Goal: Use online tool/utility: Utilize a website feature to perform a specific function

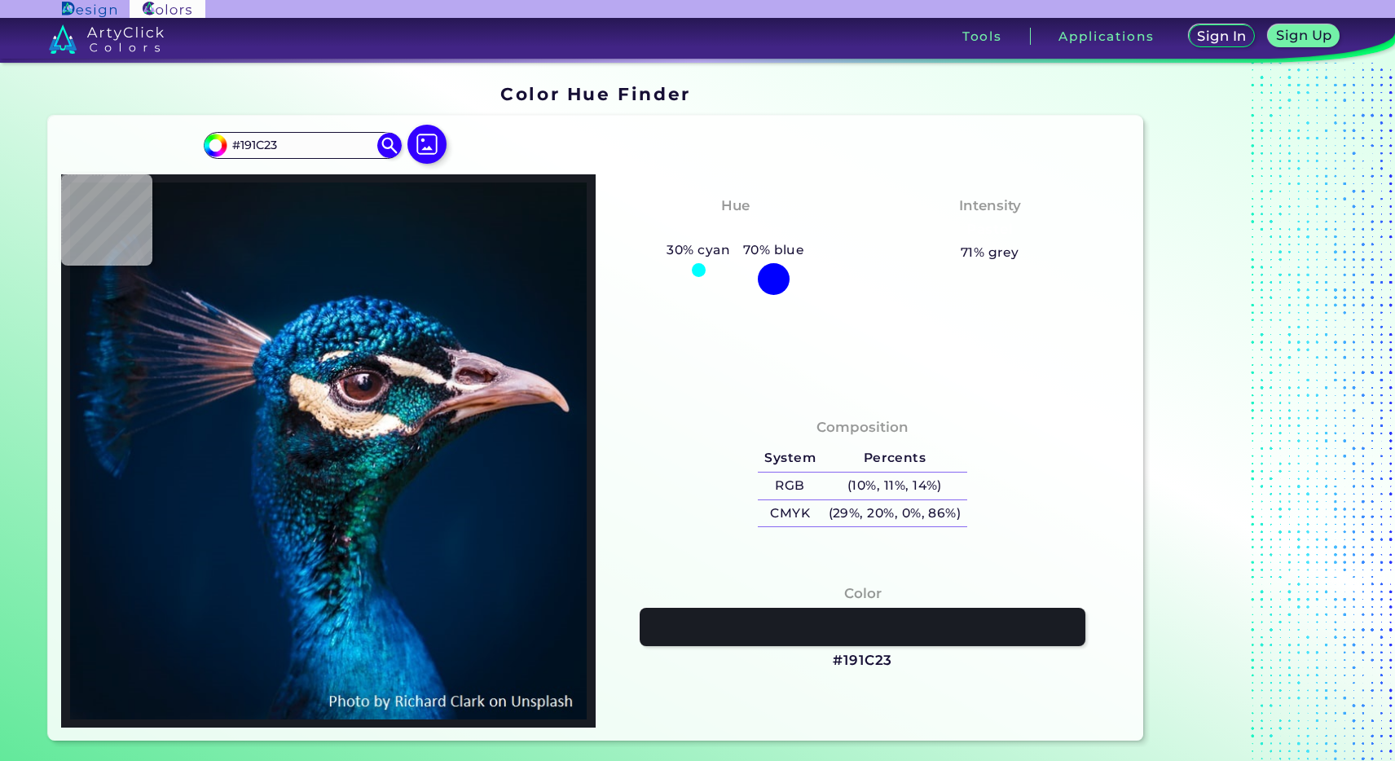
type input "#1f212a"
type input "#1F212A"
type input "#16384a"
type input "#16384A"
type input "#1d3344"
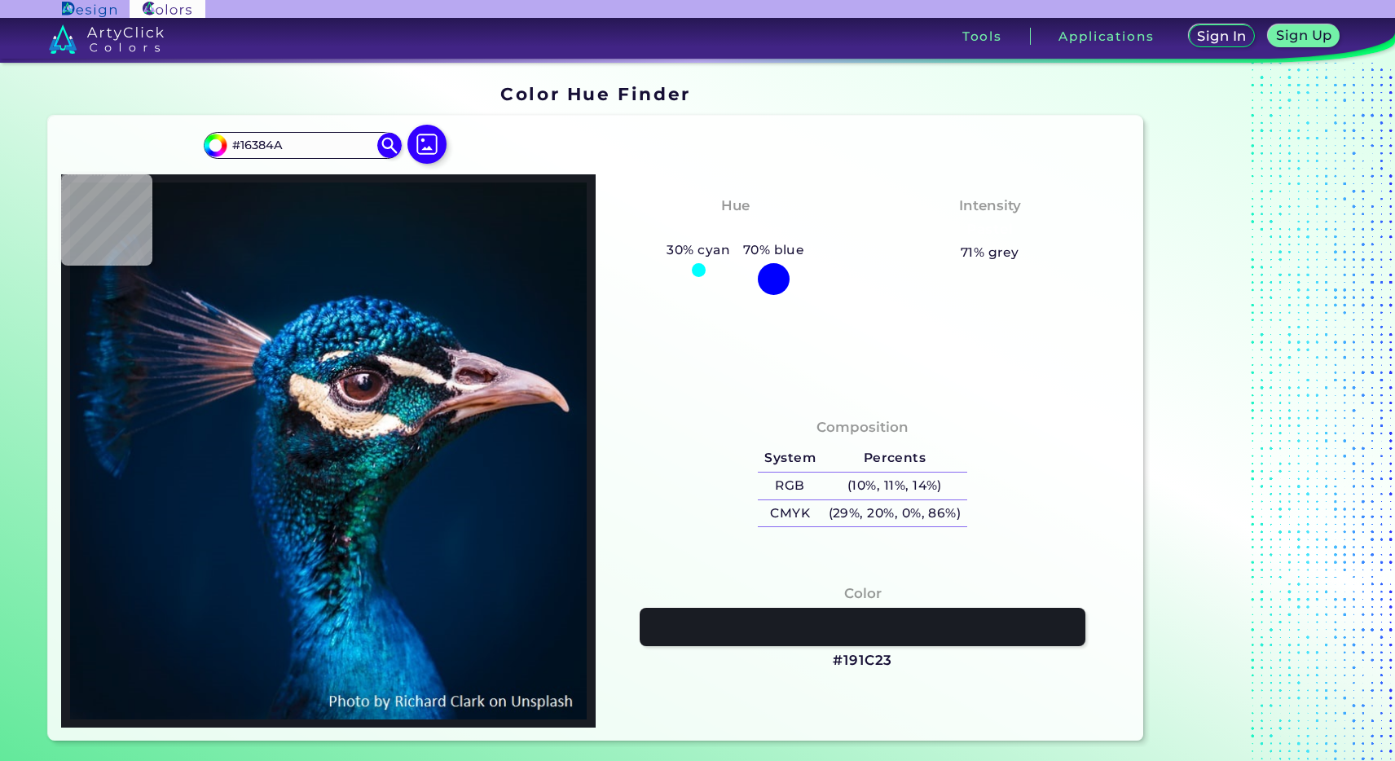
type input "#1D3344"
type input "#191920"
type input "#090b11"
type input "#090B11"
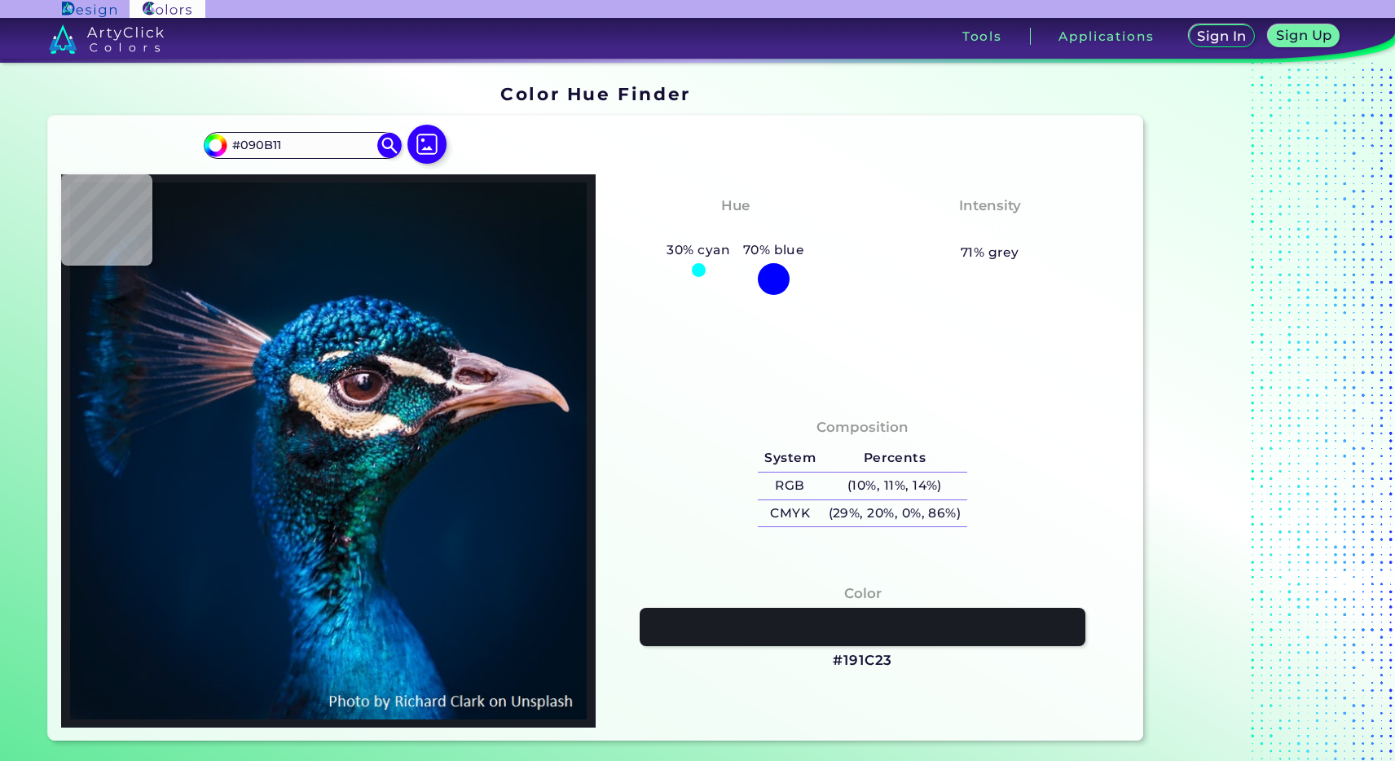
type input "#080c10"
type input "#080C10"
type input "#162535"
type input "#131a34"
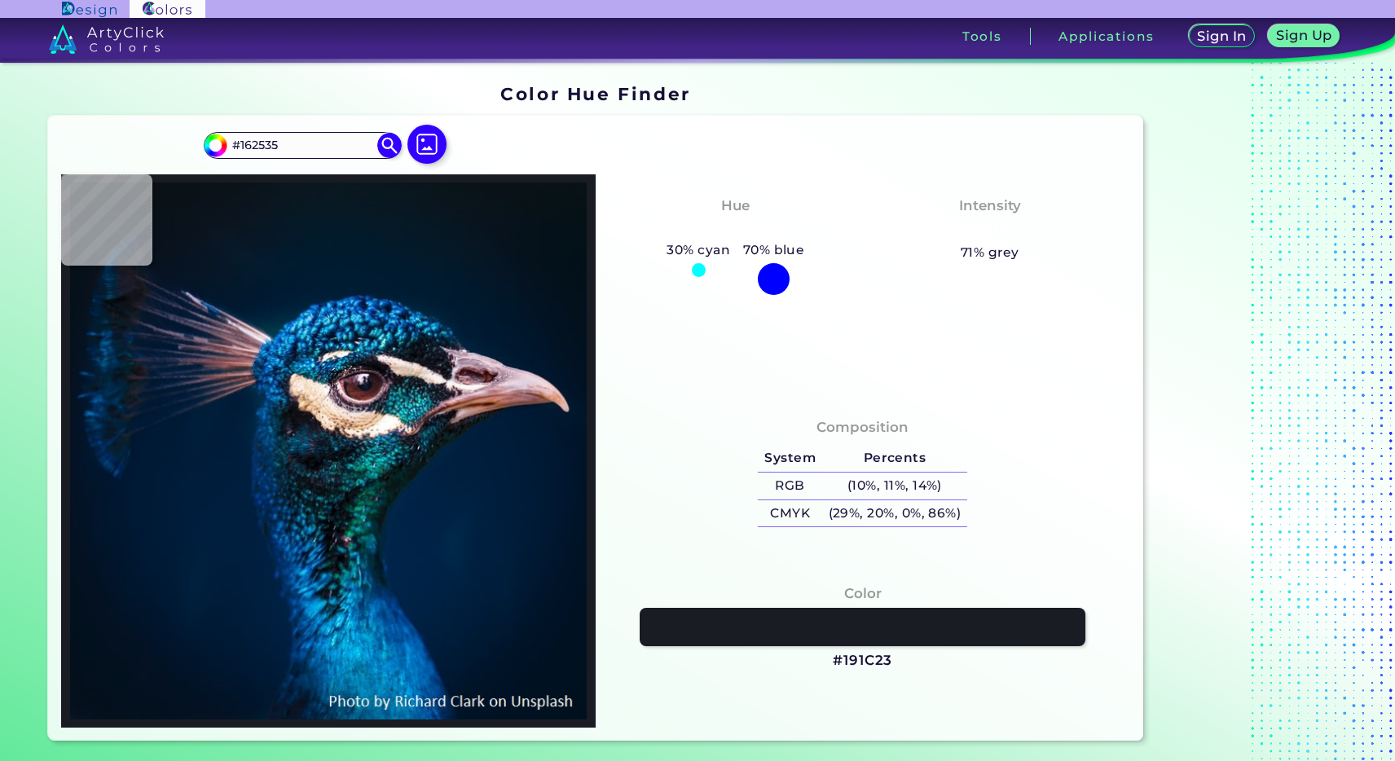
type input "#131A34"
type input "#193038"
type input "#15141b"
type input "#15141B"
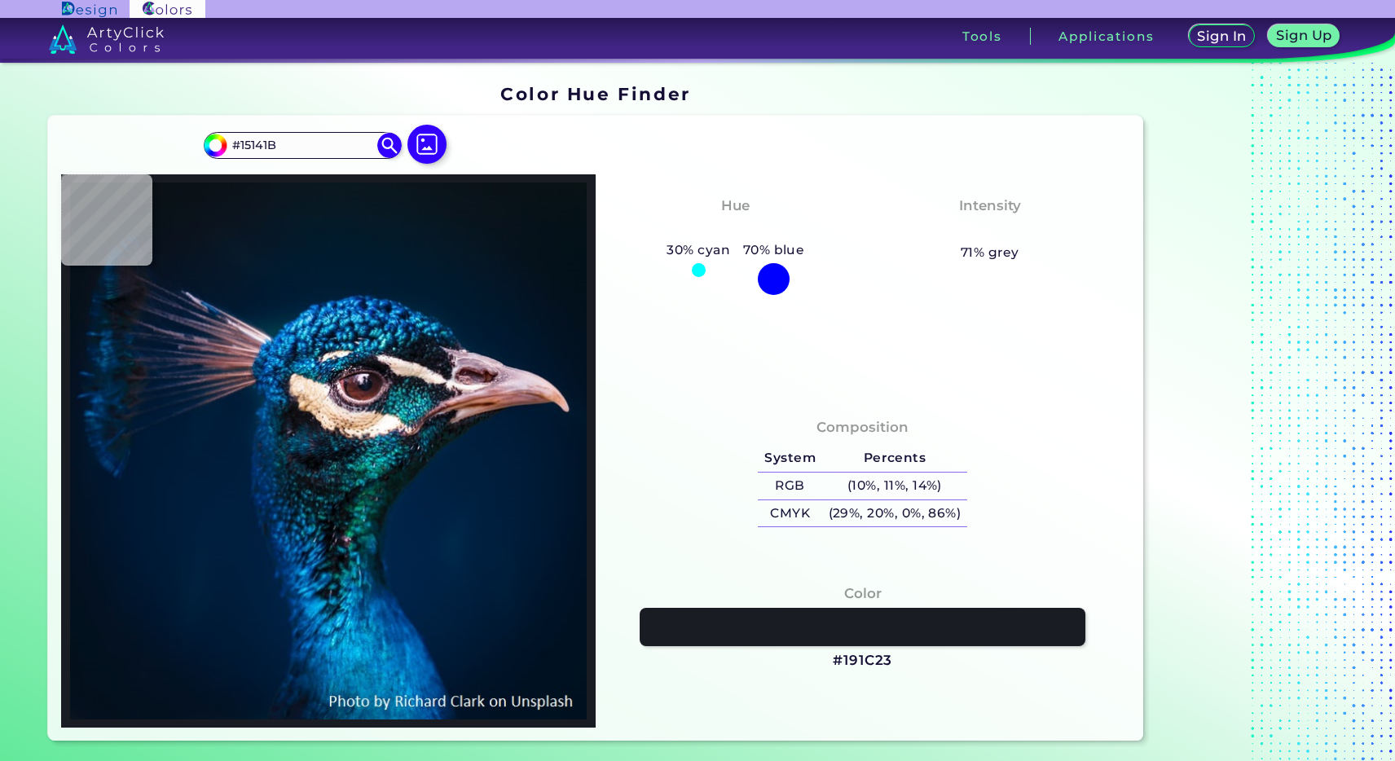
type input "#b79880"
type input "#B79880"
type input "#ead1bc"
type input "#EAD1BC"
type input "#177c98"
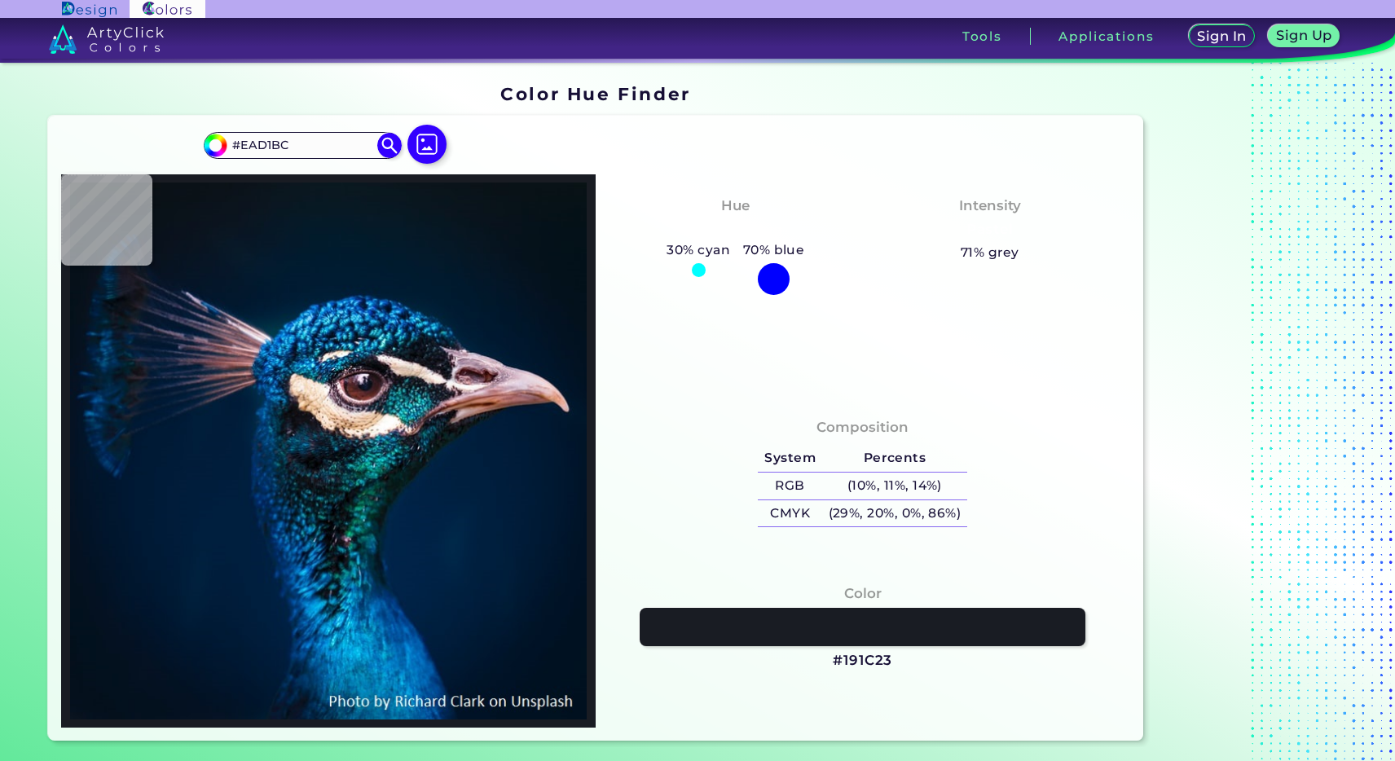
type input "#177C98"
type input "#3b78ac"
type input "#3B78AC"
type input "#0e233f"
type input "#0E233F"
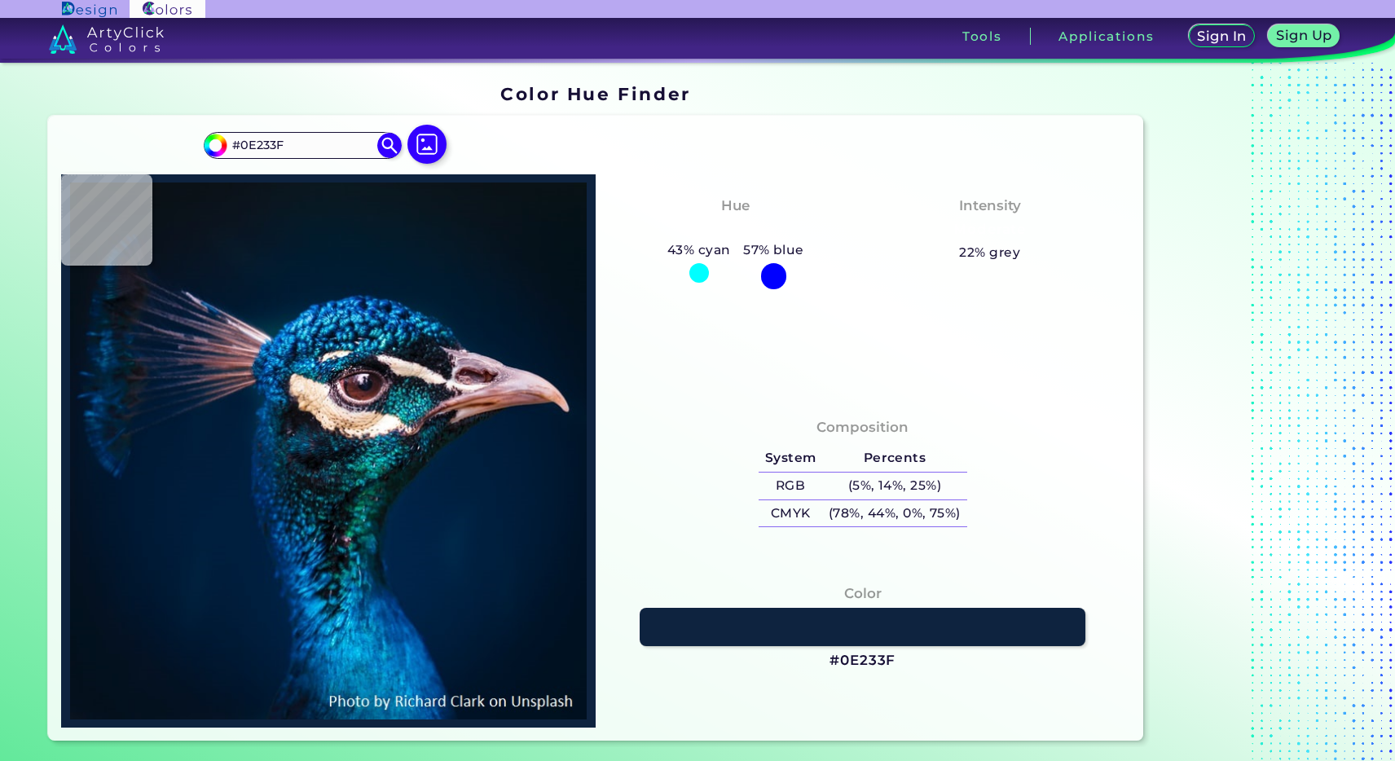
type input "#024365"
type input "#064c8e"
type input "#064C8E"
type input "#00326a"
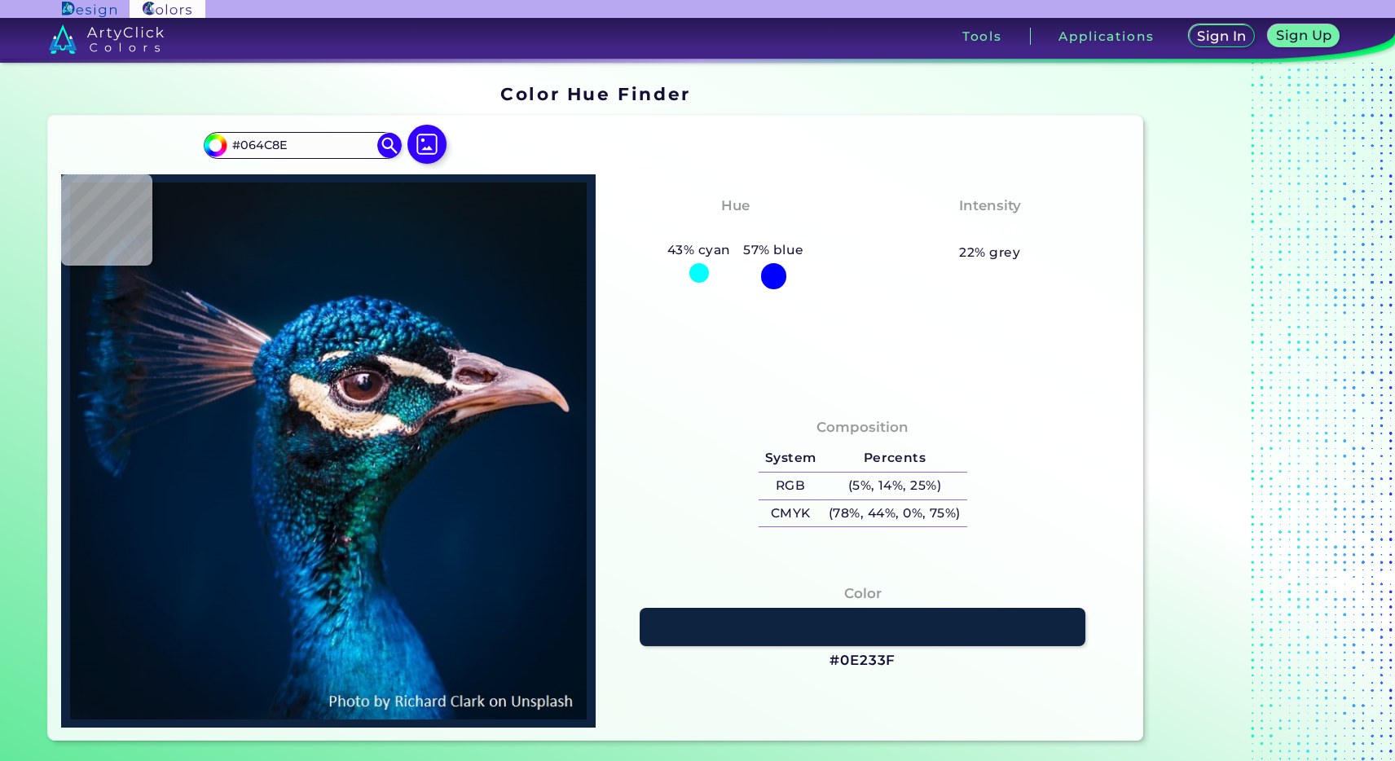
type input "#00326A"
type input "#155b8c"
type input "#155B8C"
type input "#3c98c6"
type input "#3C98C6"
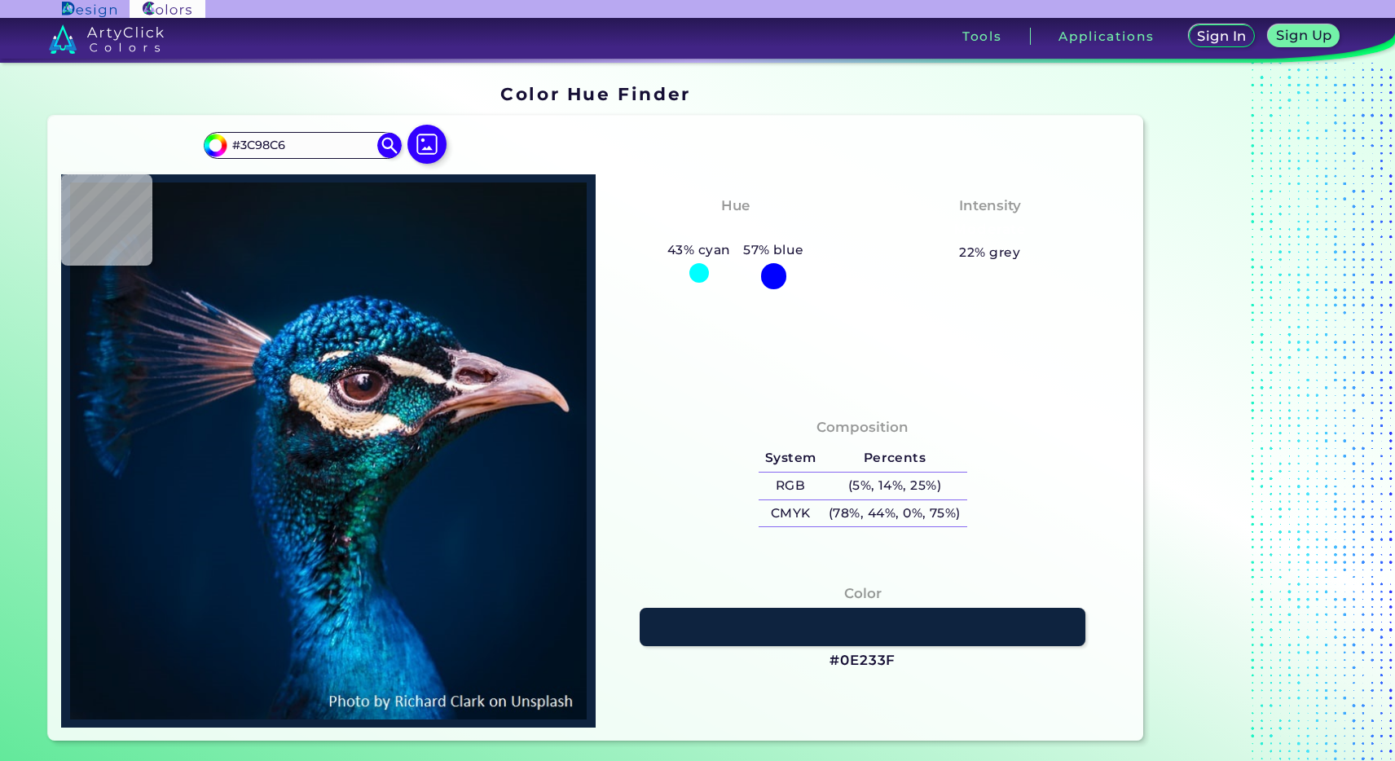
type input "#358ebd"
type input "#358EBD"
type input "#0f5e8c"
type input "#0F5E8C"
type input "#126992"
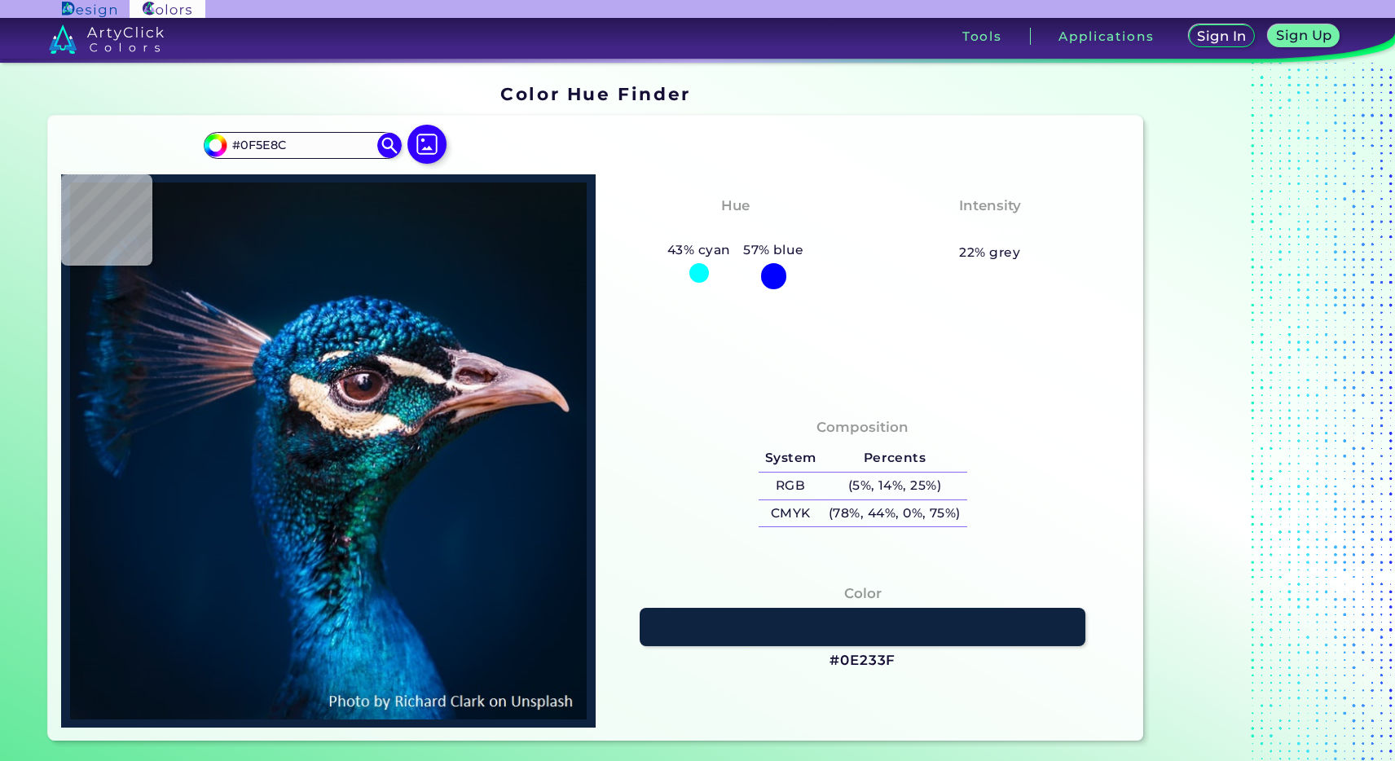
type input "#126992"
type input "#1d90b7"
type input "#1D90B7"
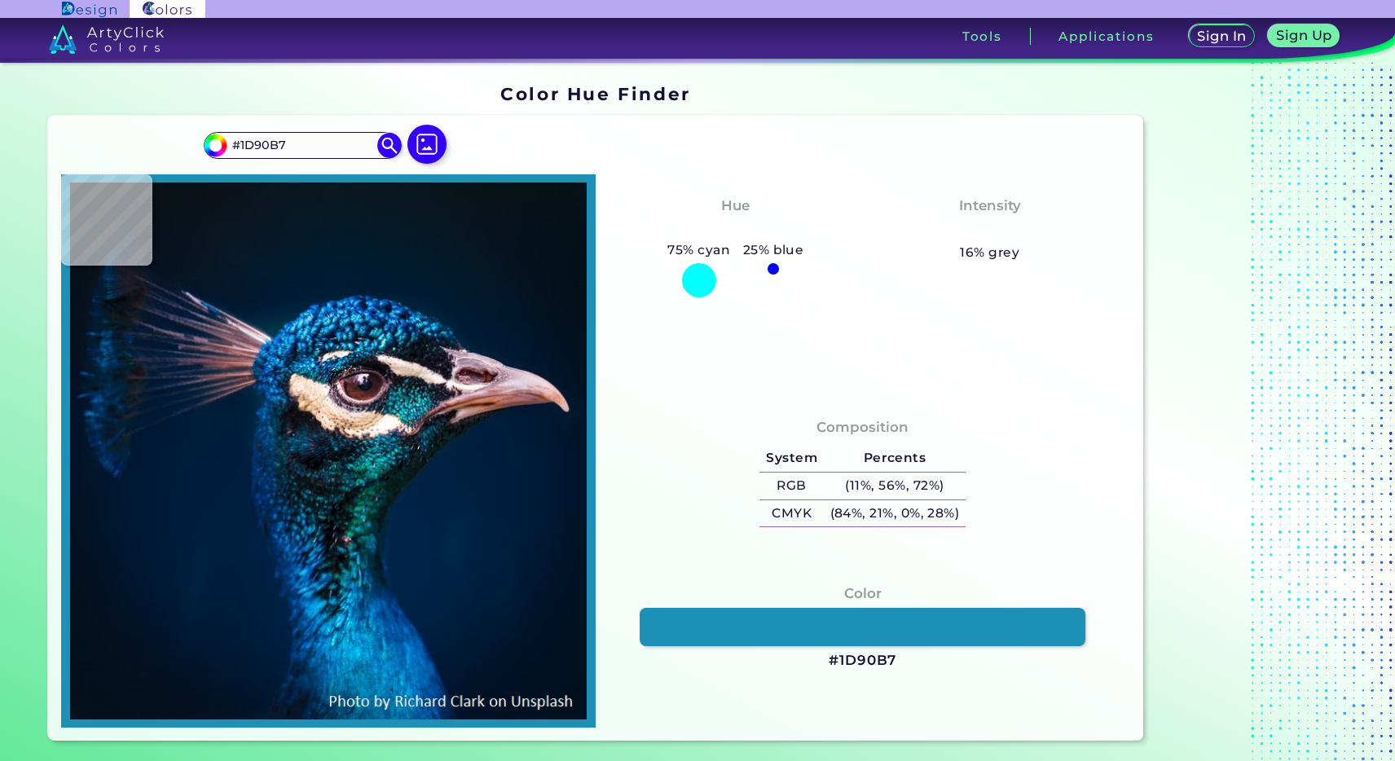
type input "#046395"
type input "#004f82"
type input "#004F82"
type input "#00427c"
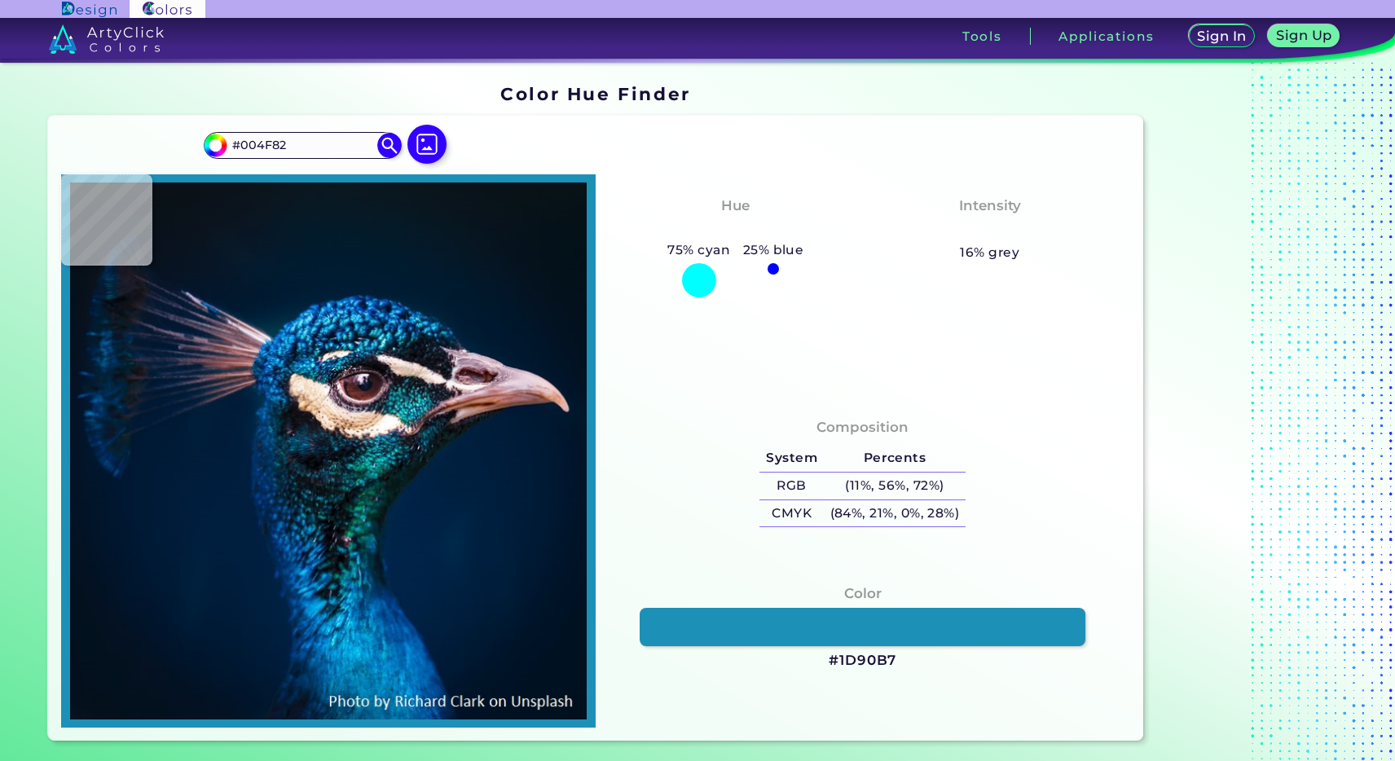
type input "#00427C"
type input "#0b5188"
type input "#0B5188"
type input "#0a3f6f"
type input "#0A3F6F"
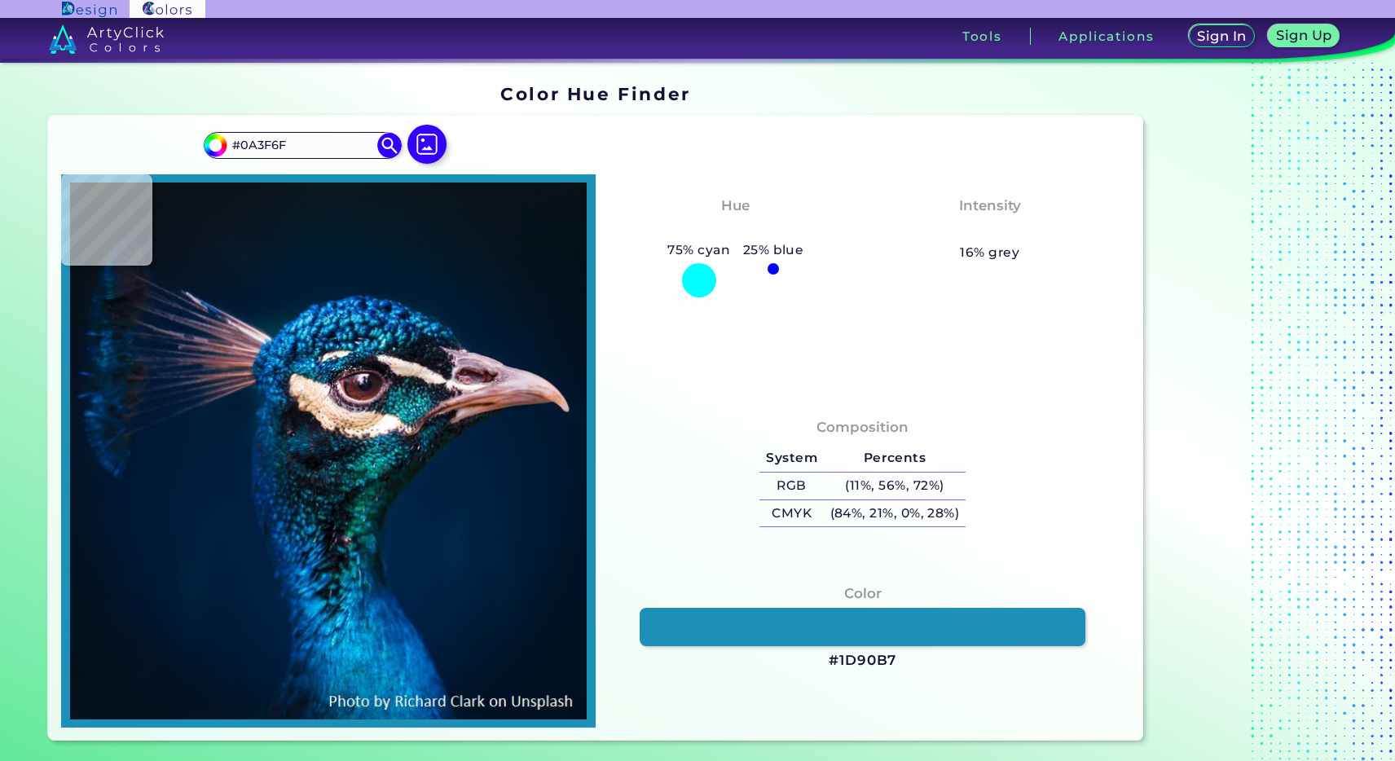
type input "#05355d"
type input "#05355D"
type input "#00213c"
type input "#00213C"
type input "#00162f"
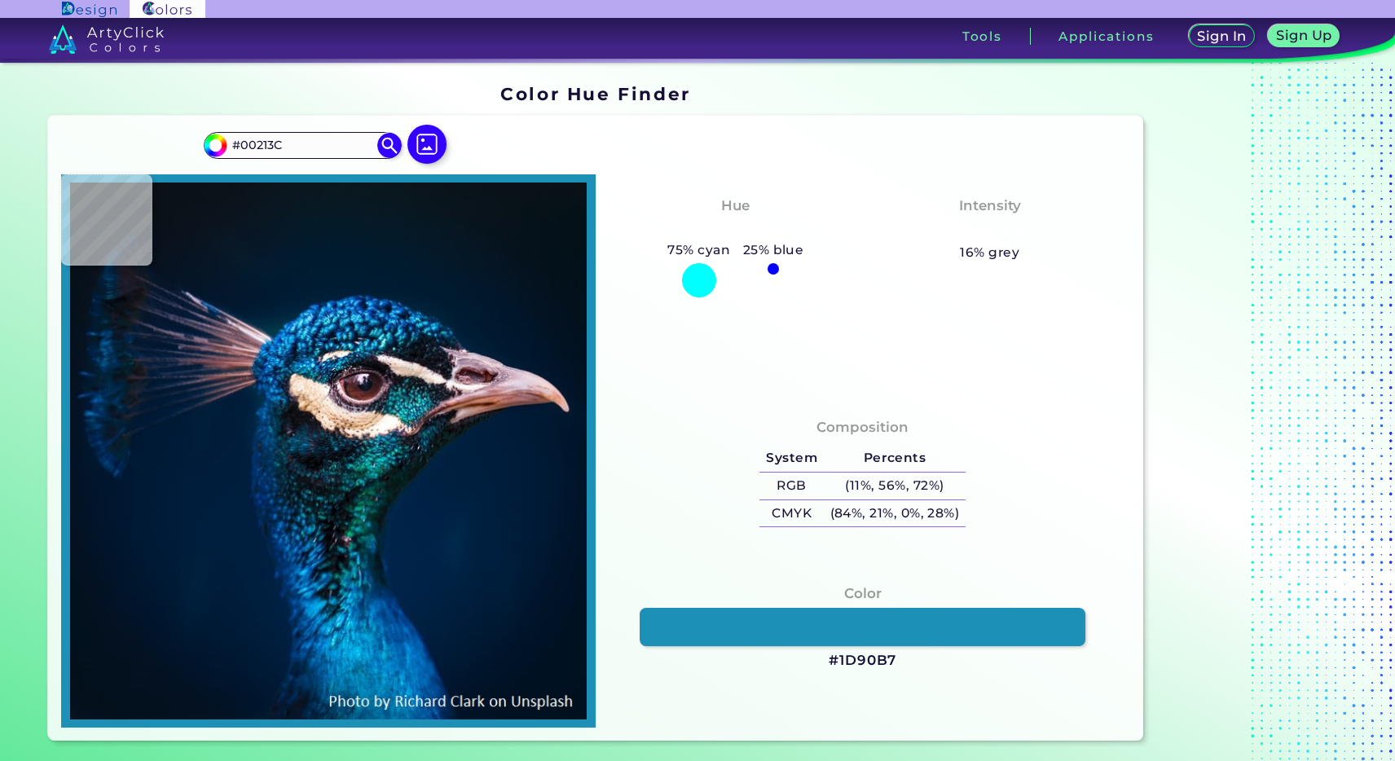
type input "#00162F"
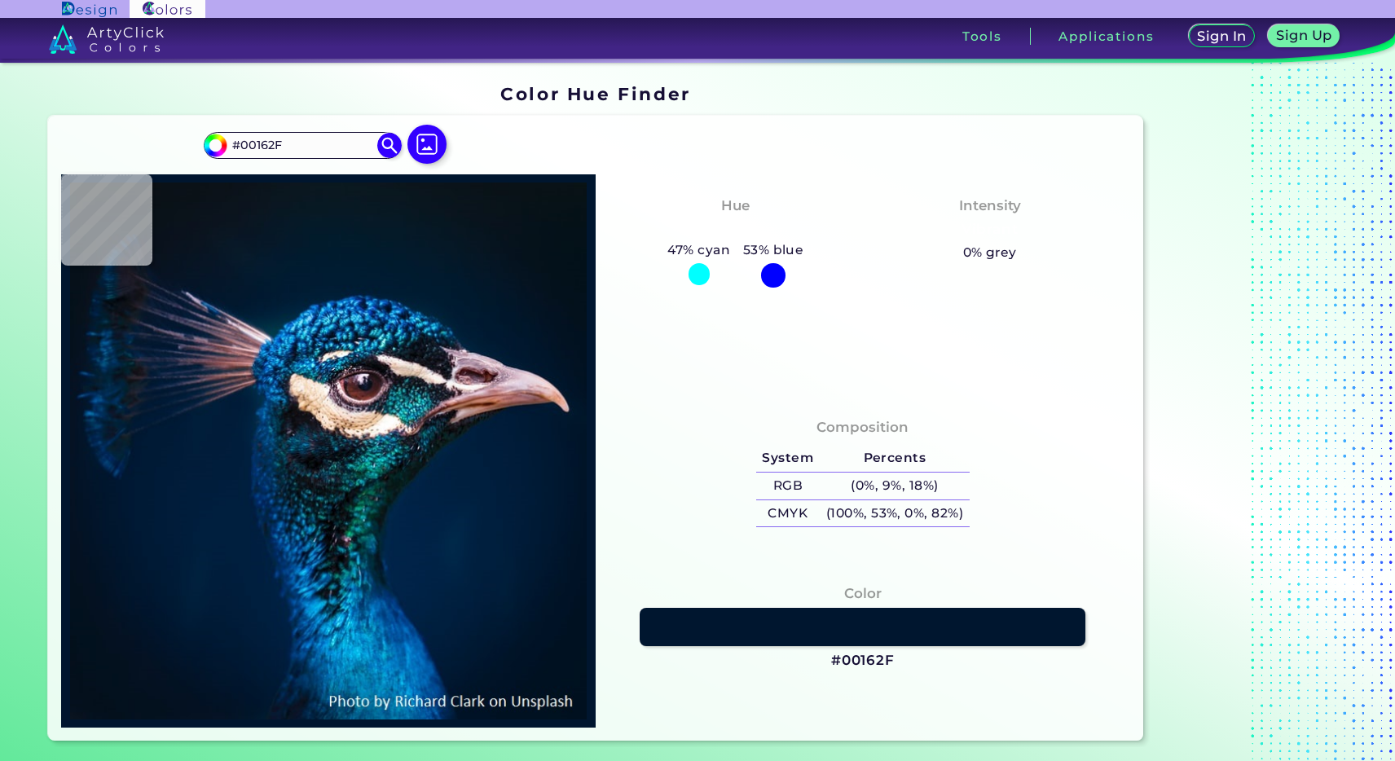
type input "#000d26"
type input "#000D26"
type input "#011228"
type input "#011632"
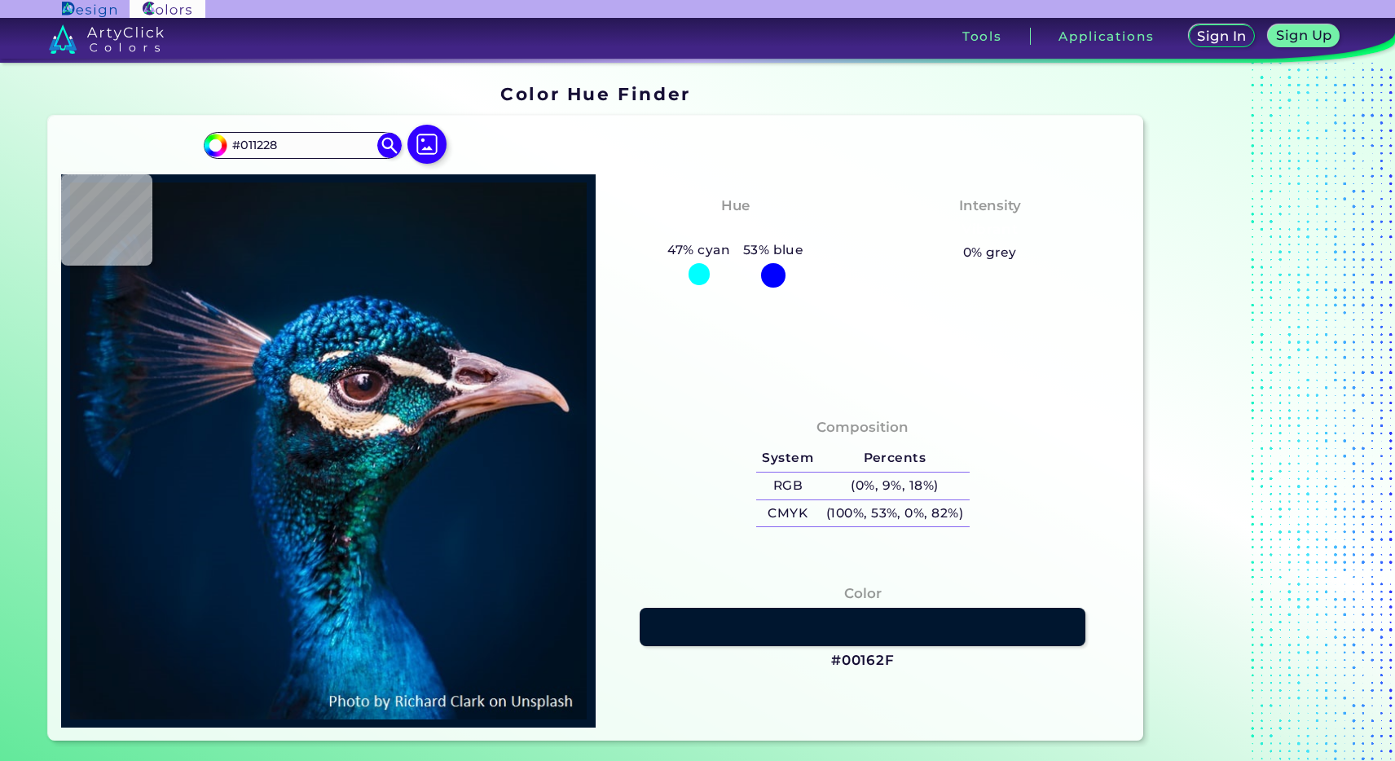
type input "#011632"
type input "#021b3c"
type input "#021B3C"
type input "#06213f"
type input "#06213F"
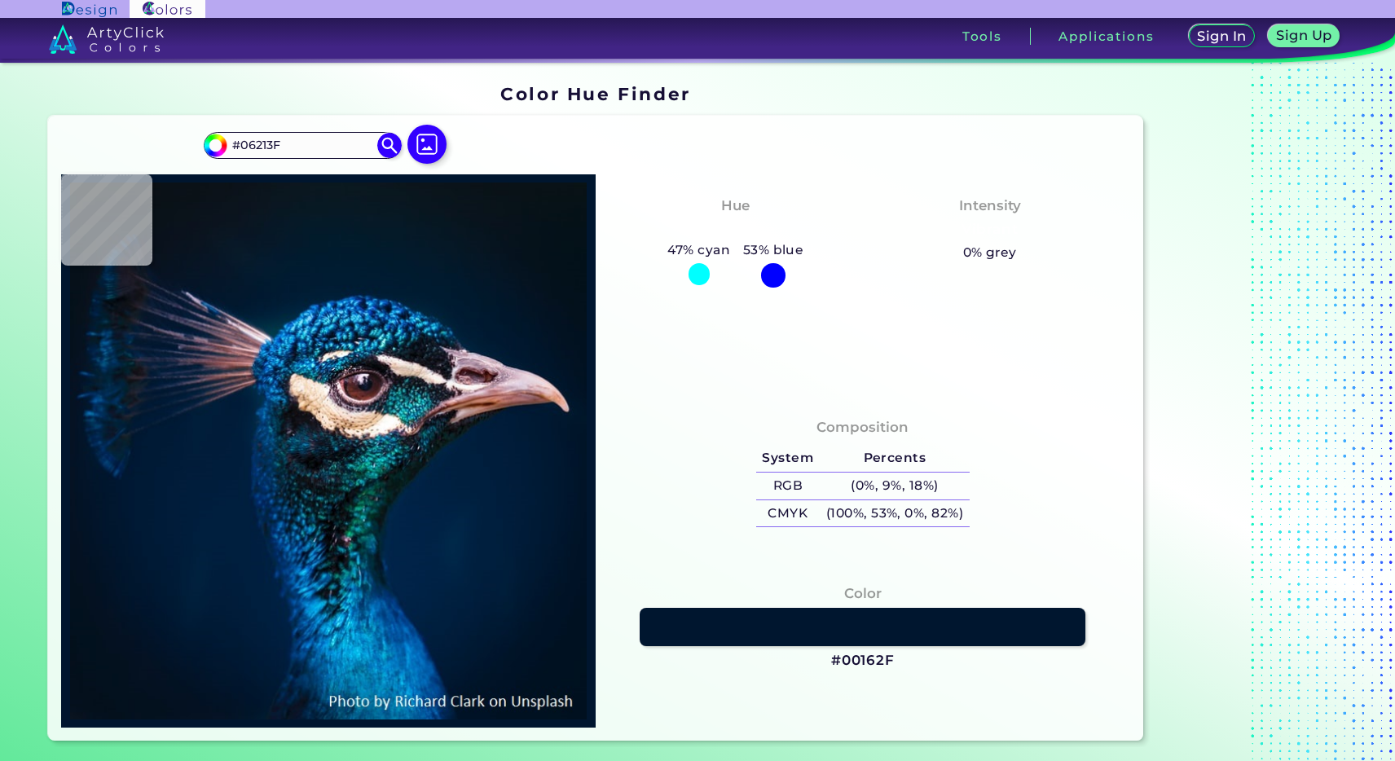
type input "#072c4d"
type input "#072C4D"
type input "#124067"
type input "#0a406a"
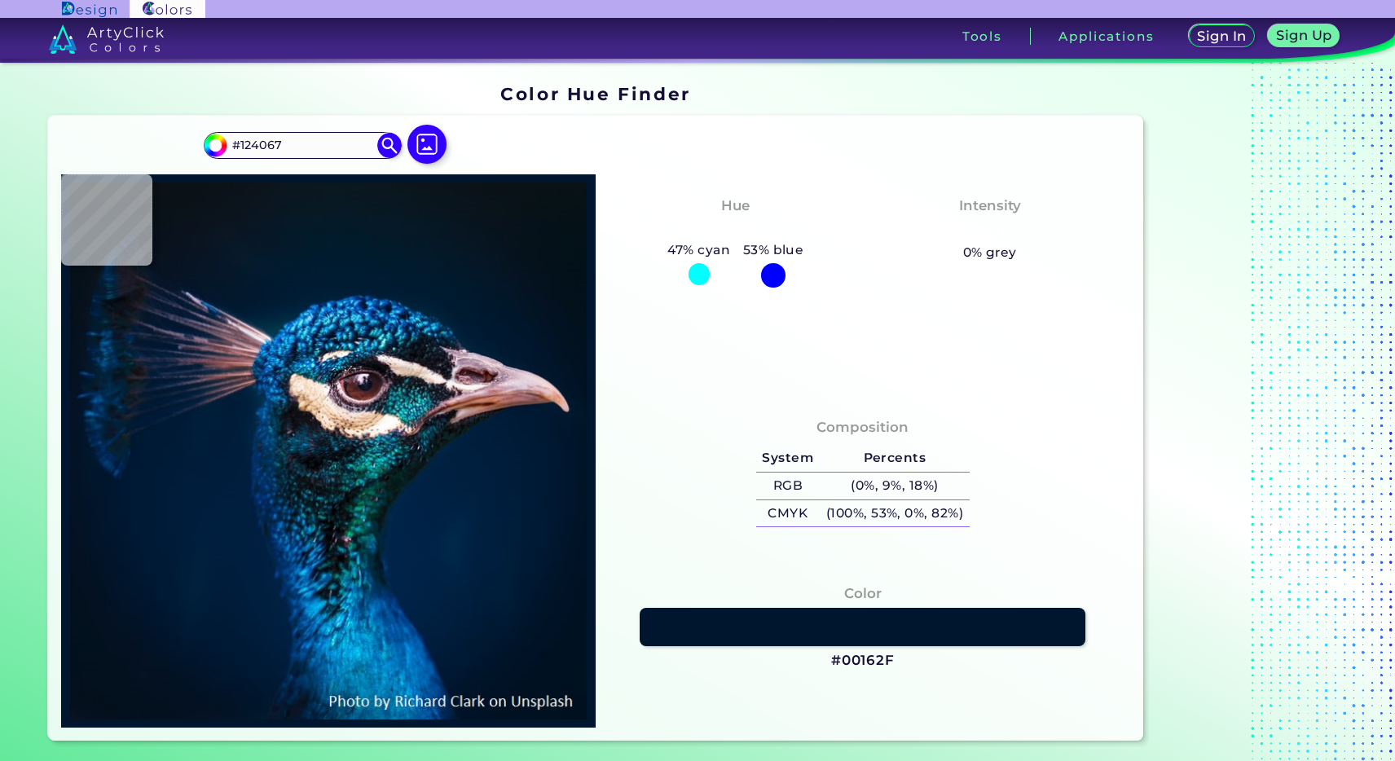
type input "#0A406A"
type input "#09467b"
type input "#09467B"
type input "#05518e"
type input "#05518E"
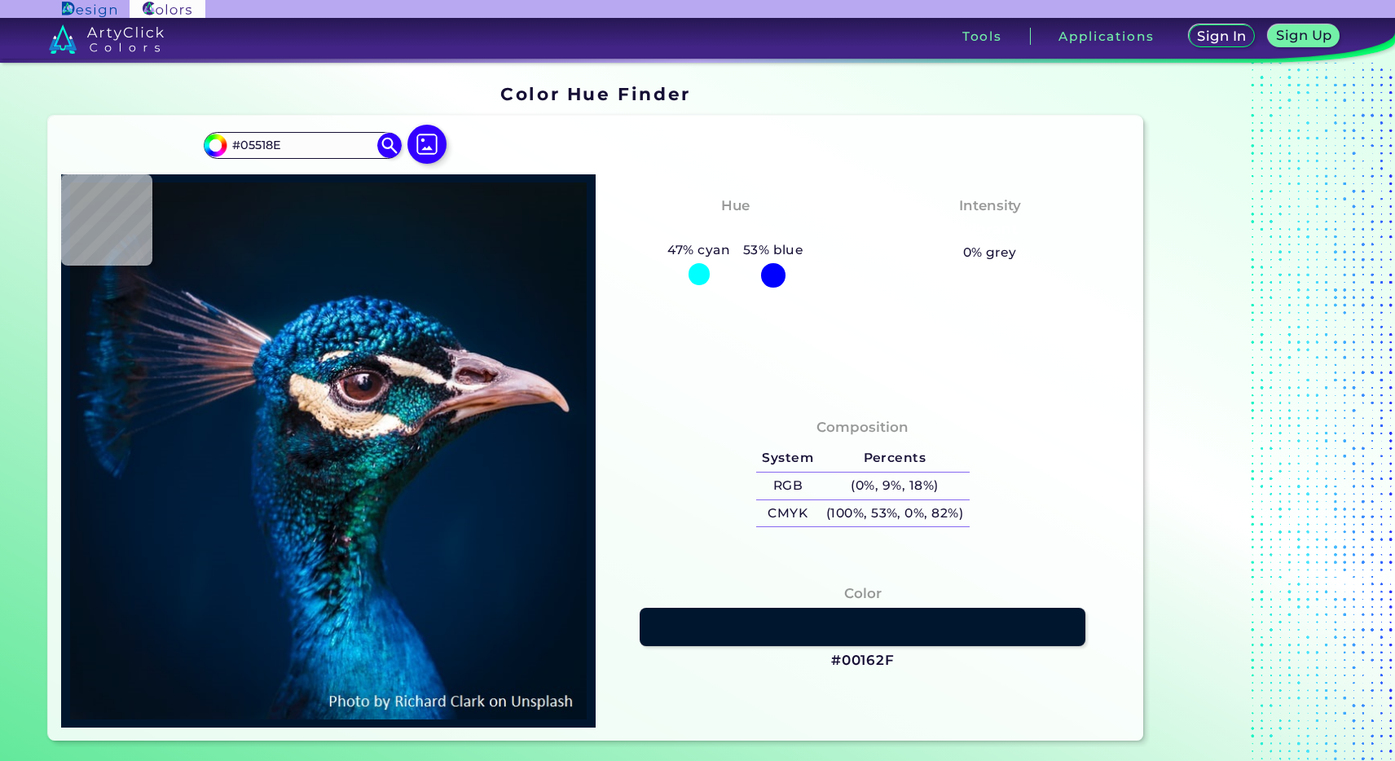
type input "#1579ba"
type input "#1579BA"
type input "#268ece"
type input "#268ECE"
type input "#41bbef"
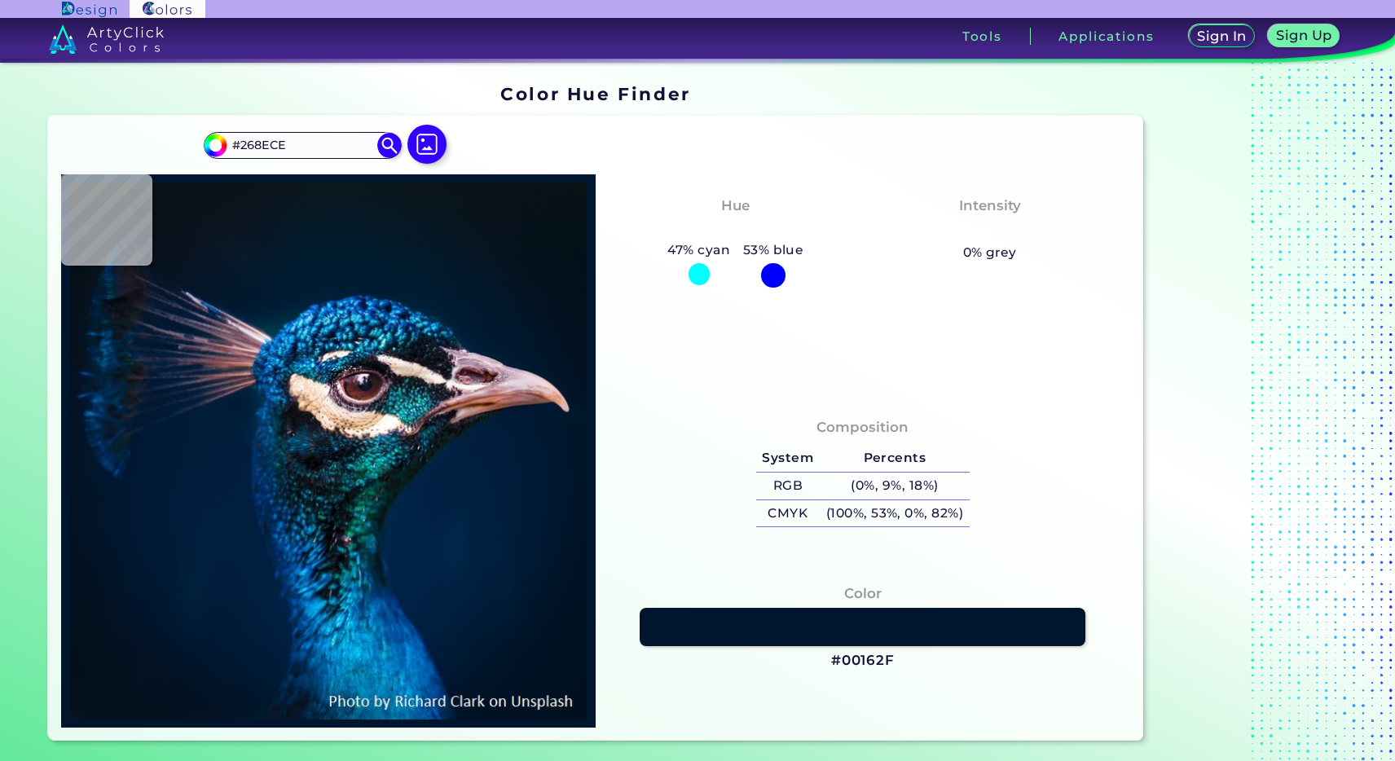
type input "#41BBEF"
type input "#54d7f5"
type input "#54D7F5"
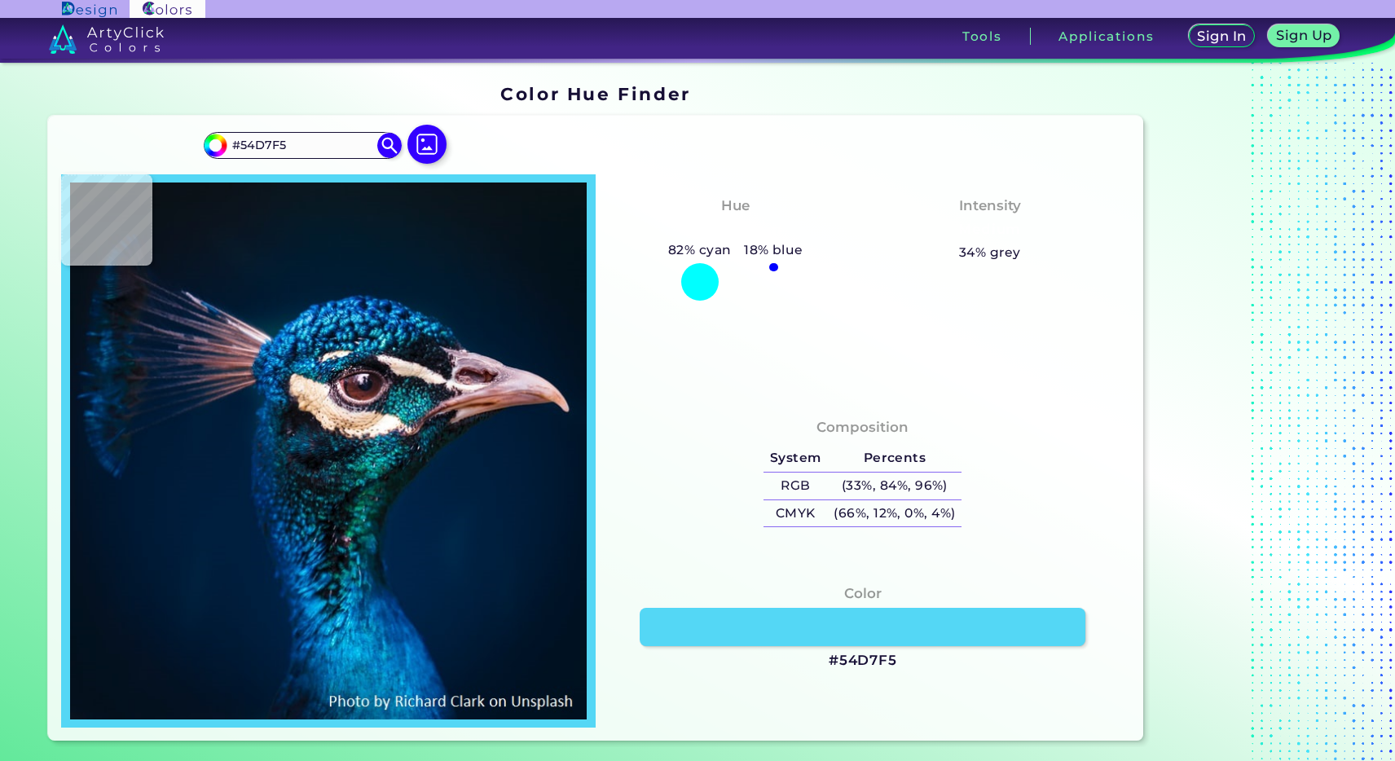
type input "#53cadf"
type input "#53CADF"
type input "#47b9d3"
type input "#47B9D3"
type input "#2683a1"
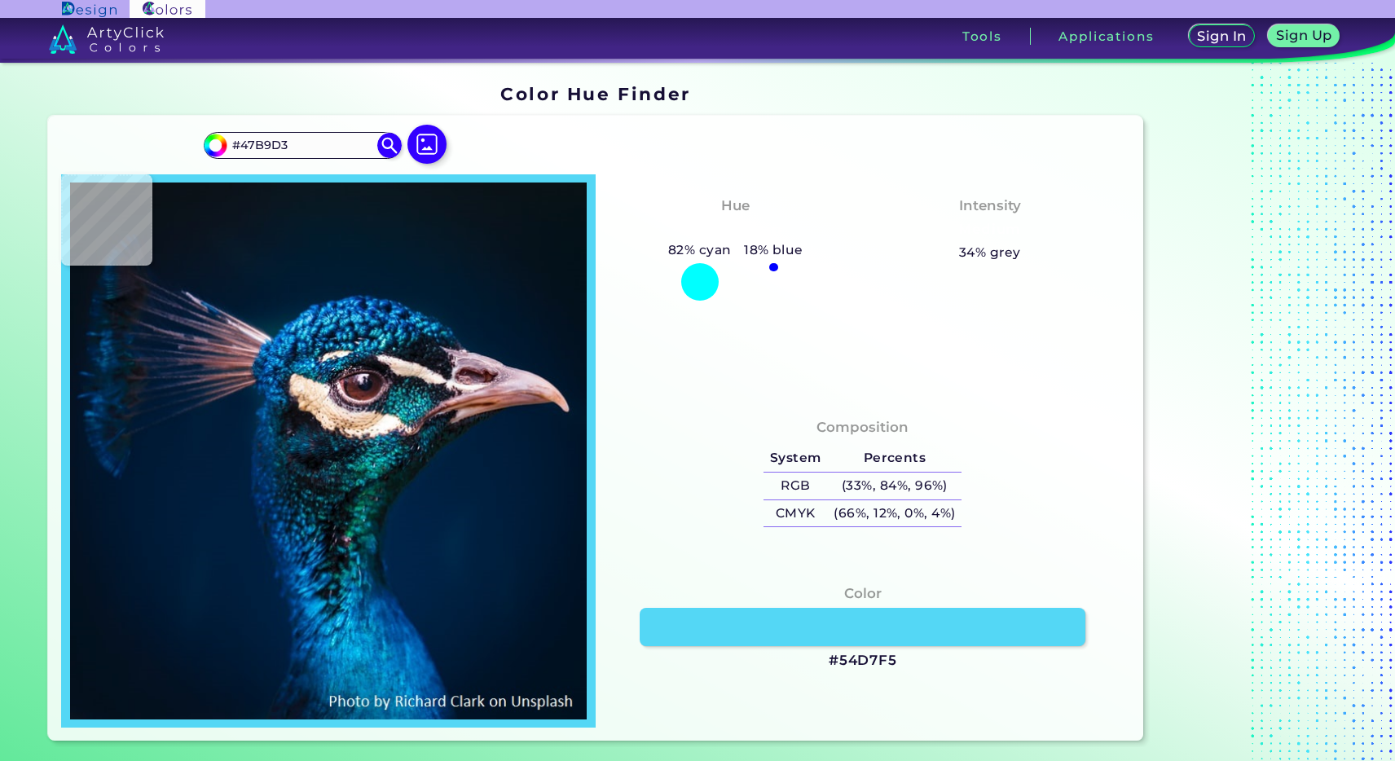
type input "#2683A1"
type input "#094c6c"
type input "#094C6C"
type input "#023154"
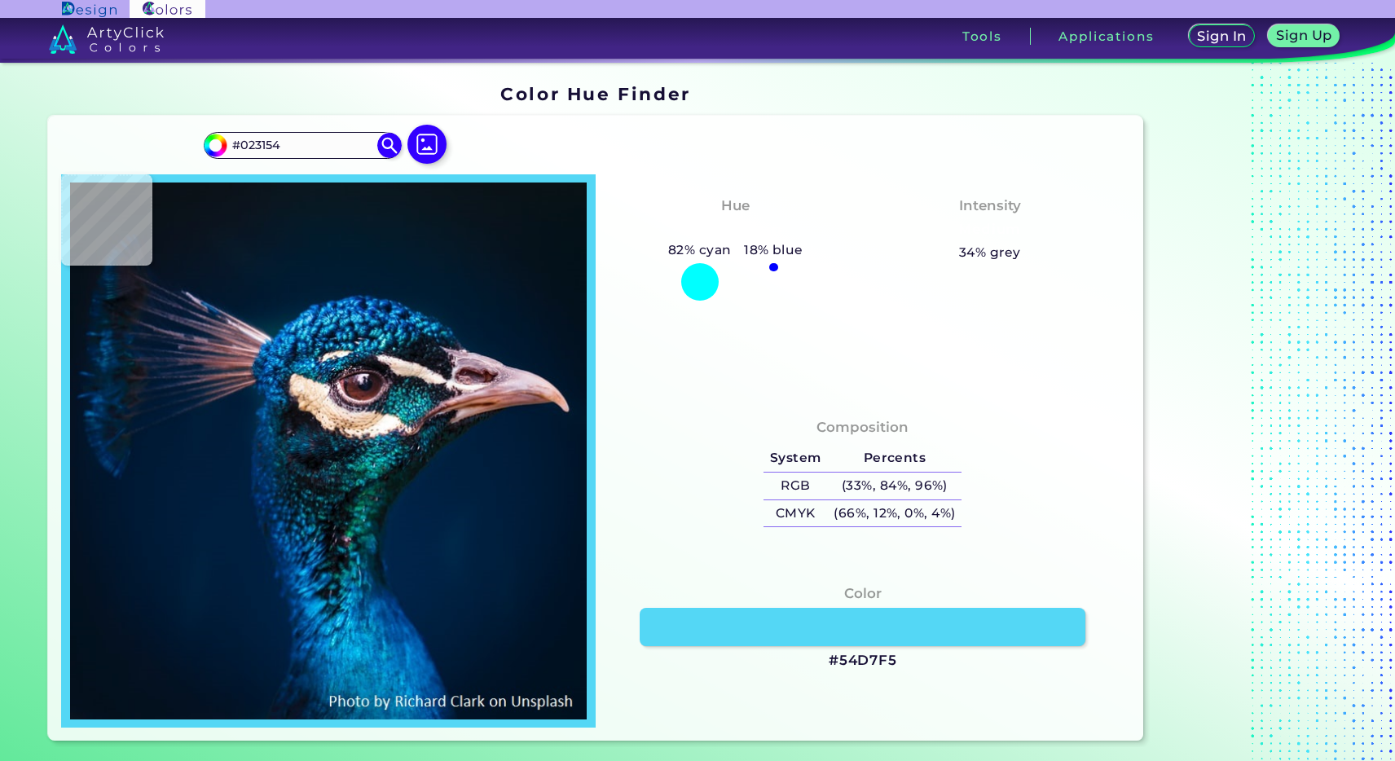
type input "#022947"
type input "#0a273e"
type input "#0A273E"
type input "#1a3345"
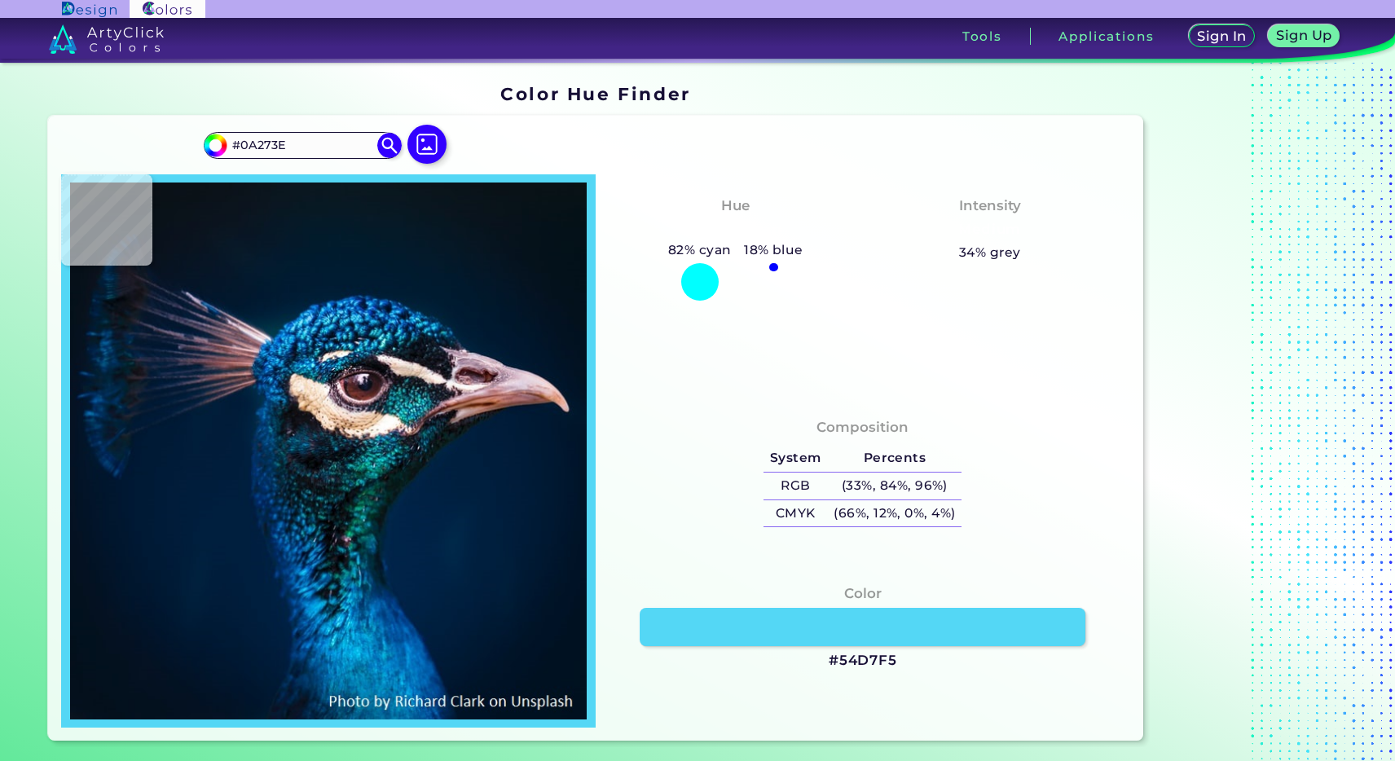
type input "#1A3345"
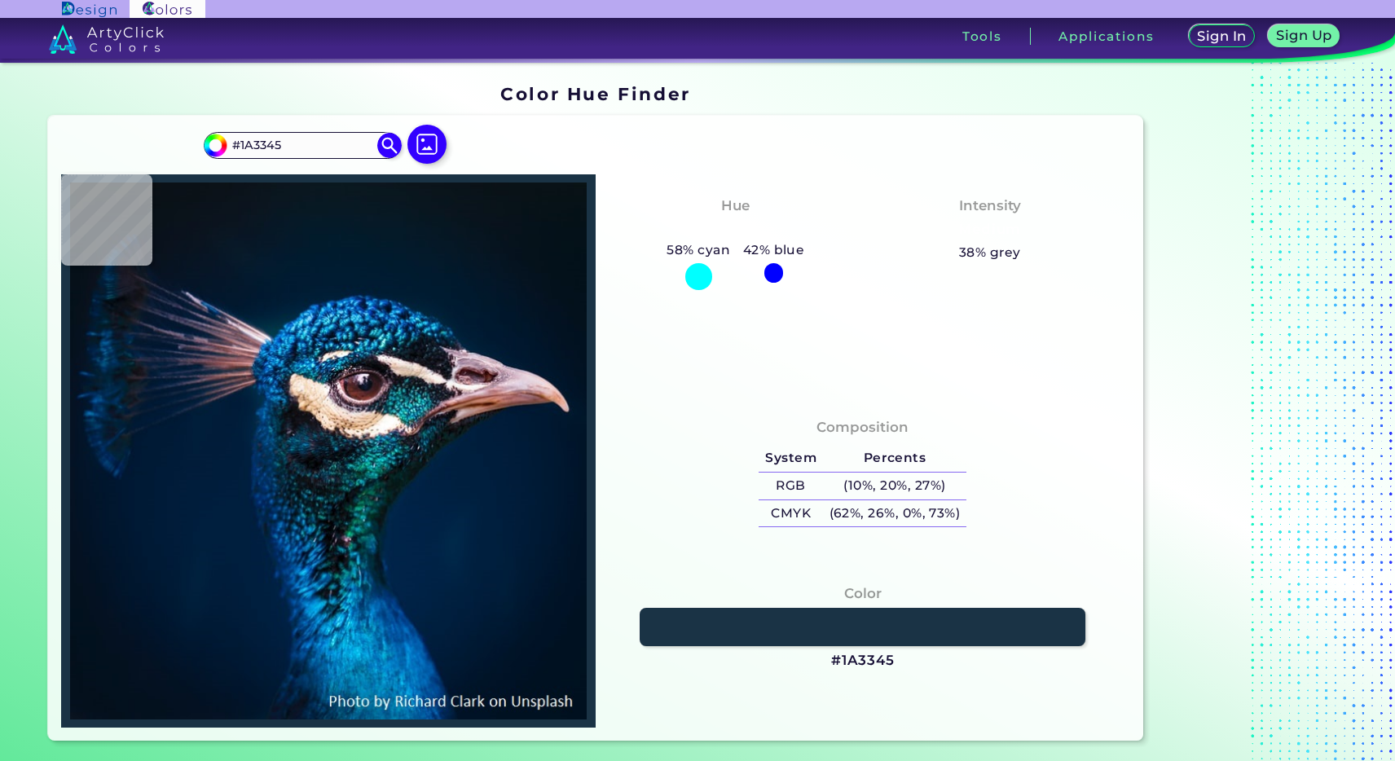
type input "#394654"
type input "#706d77"
type input "#706D77"
type input "#6b686f"
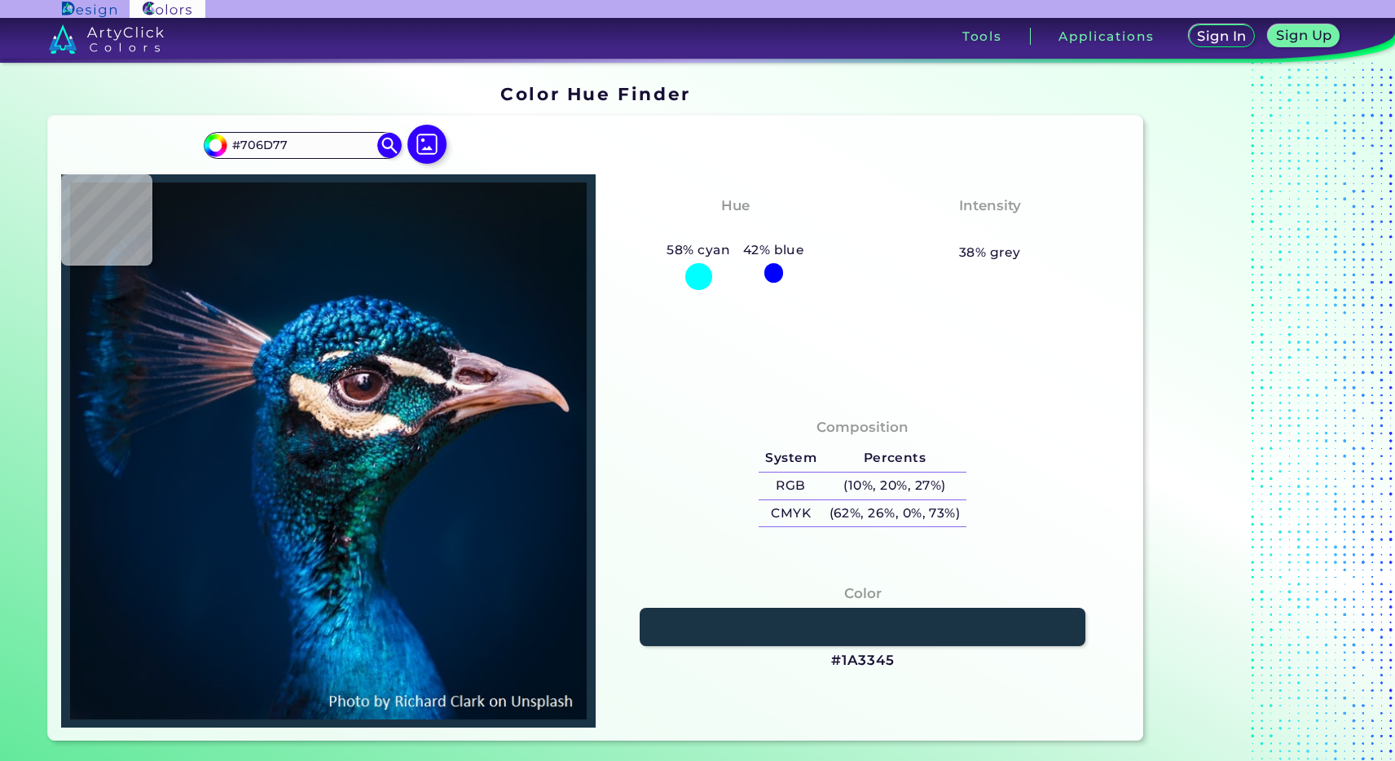
type input "#6B686F"
type input "#ae9e9e"
type input "#AE9E9E"
type input "#e1d2cd"
type input "#E1D2CD"
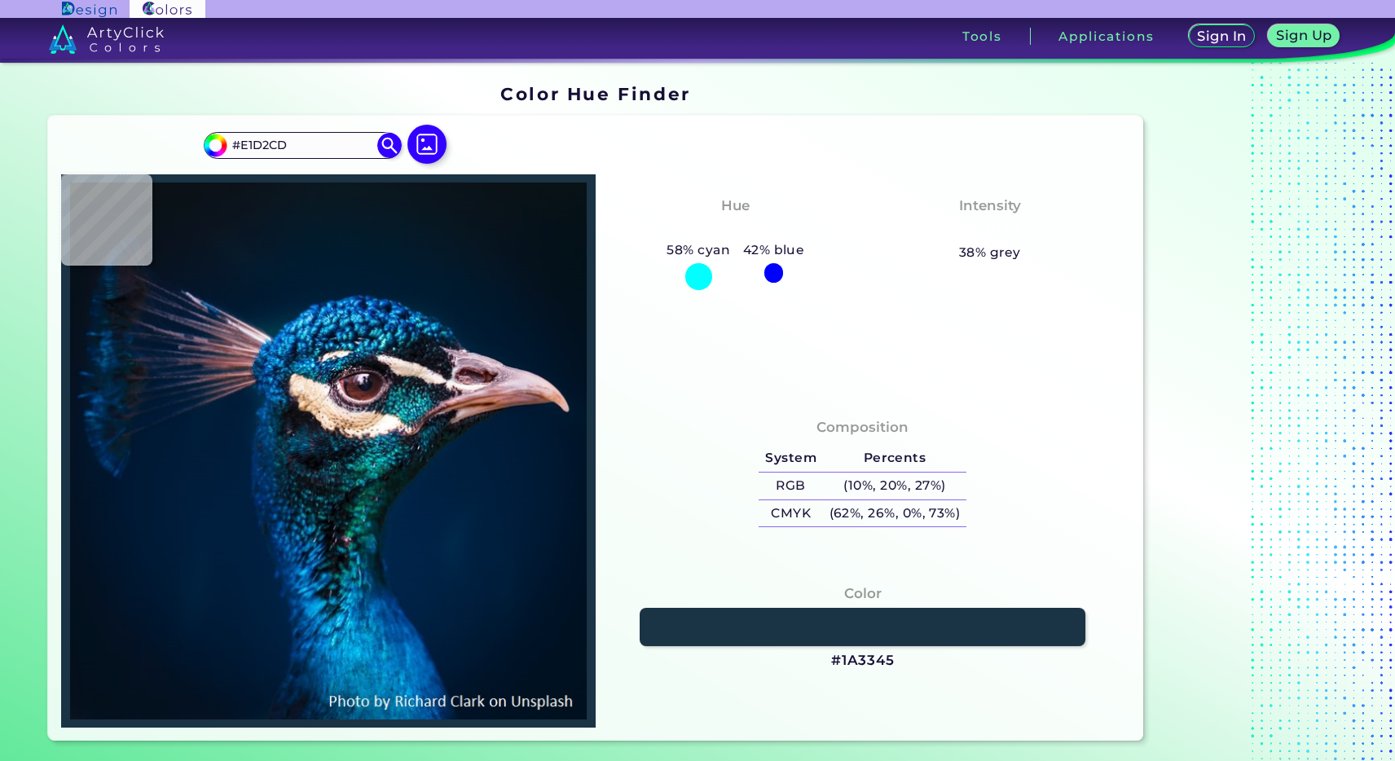
type input "#f9f0e8"
type input "#F9F0E8"
type input "#eae8de"
type input "#EAE8DE"
type input "#d4d3c7"
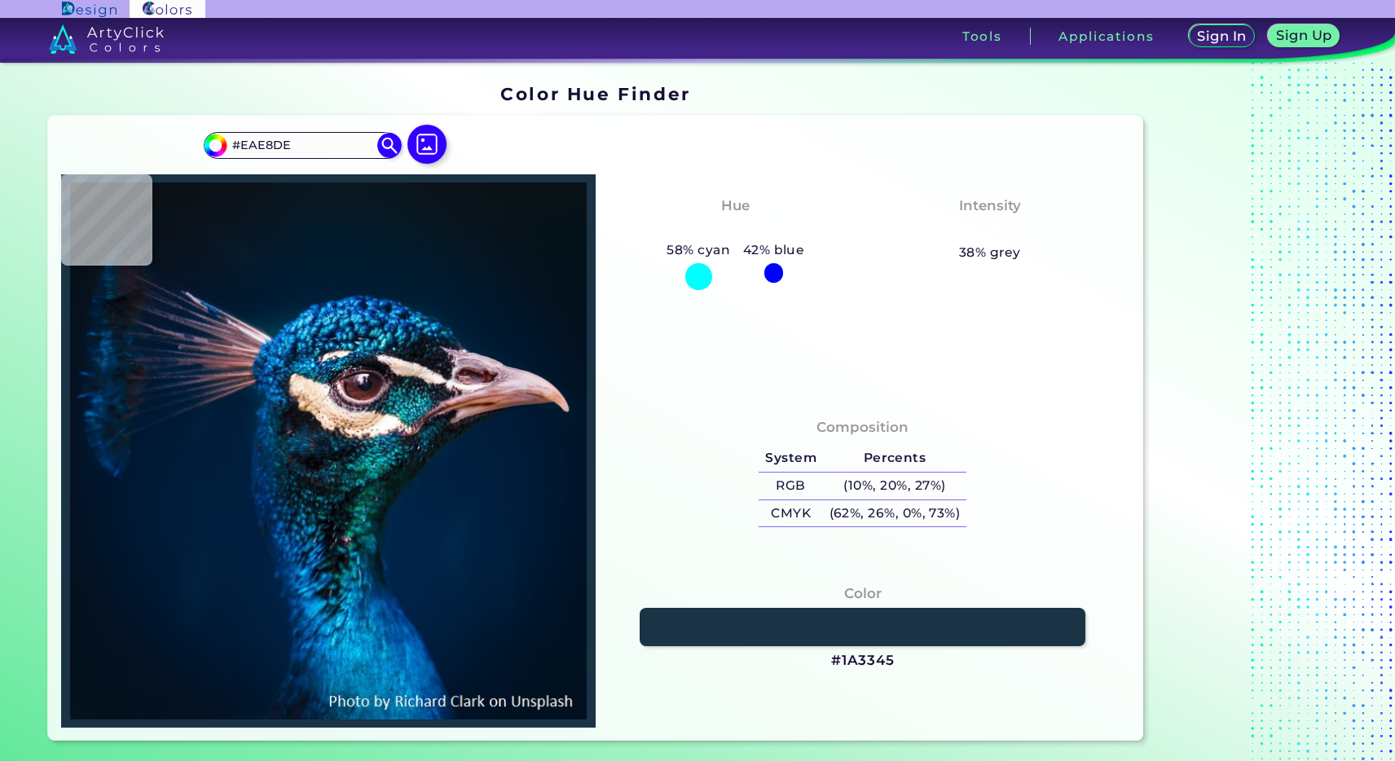
type input "#D4D3C7"
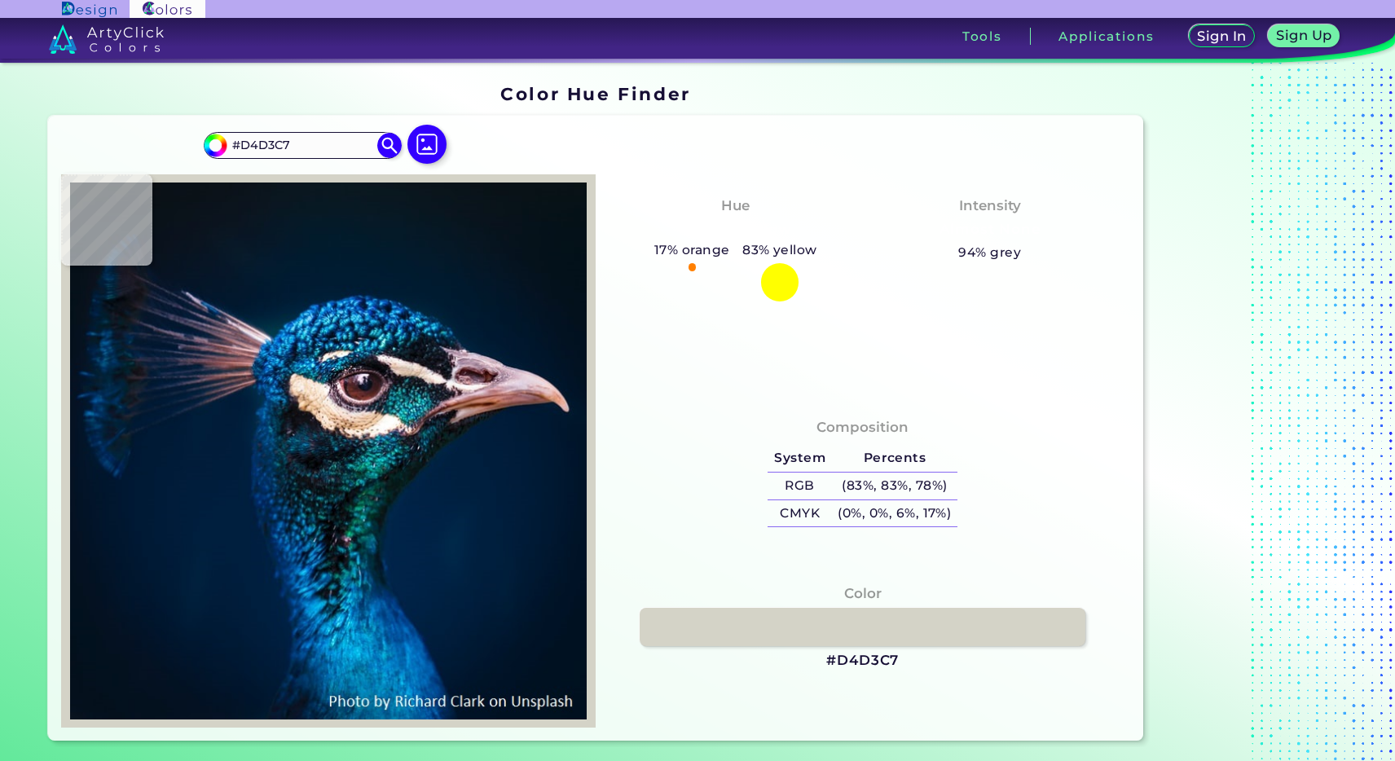
type input "#b4b5ac"
type input "#B4B5AC"
type input "#d3cdc1"
type input "#D3CDC1"
type input "#acaaa5"
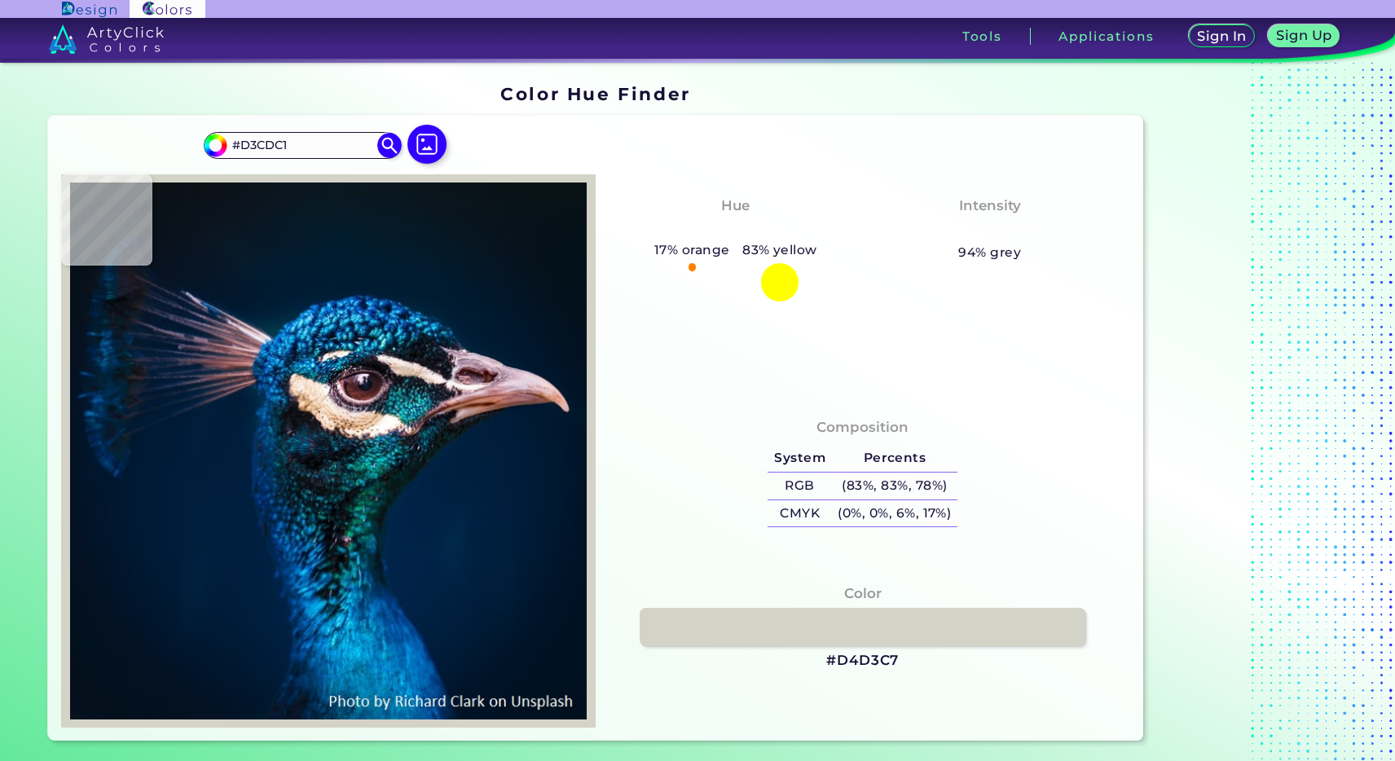
type input "#ACAAA5"
type input "#c9c6c2"
type input "#C9C6C2"
type input "#9b9ba5"
type input "#9B9BA5"
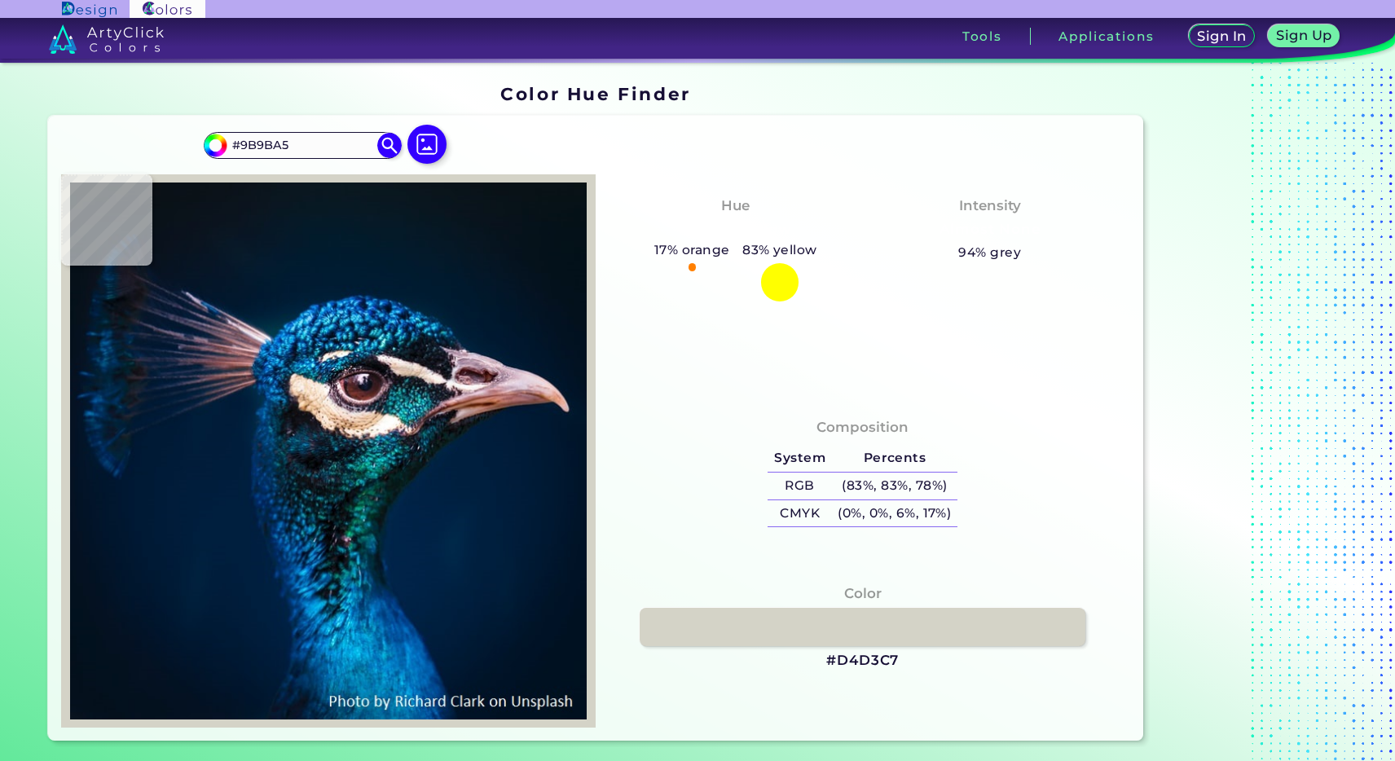
type input "#a2aab6"
type input "#A2AAB6"
type input "#7a859a"
type input "#7A859A"
type input "#415671"
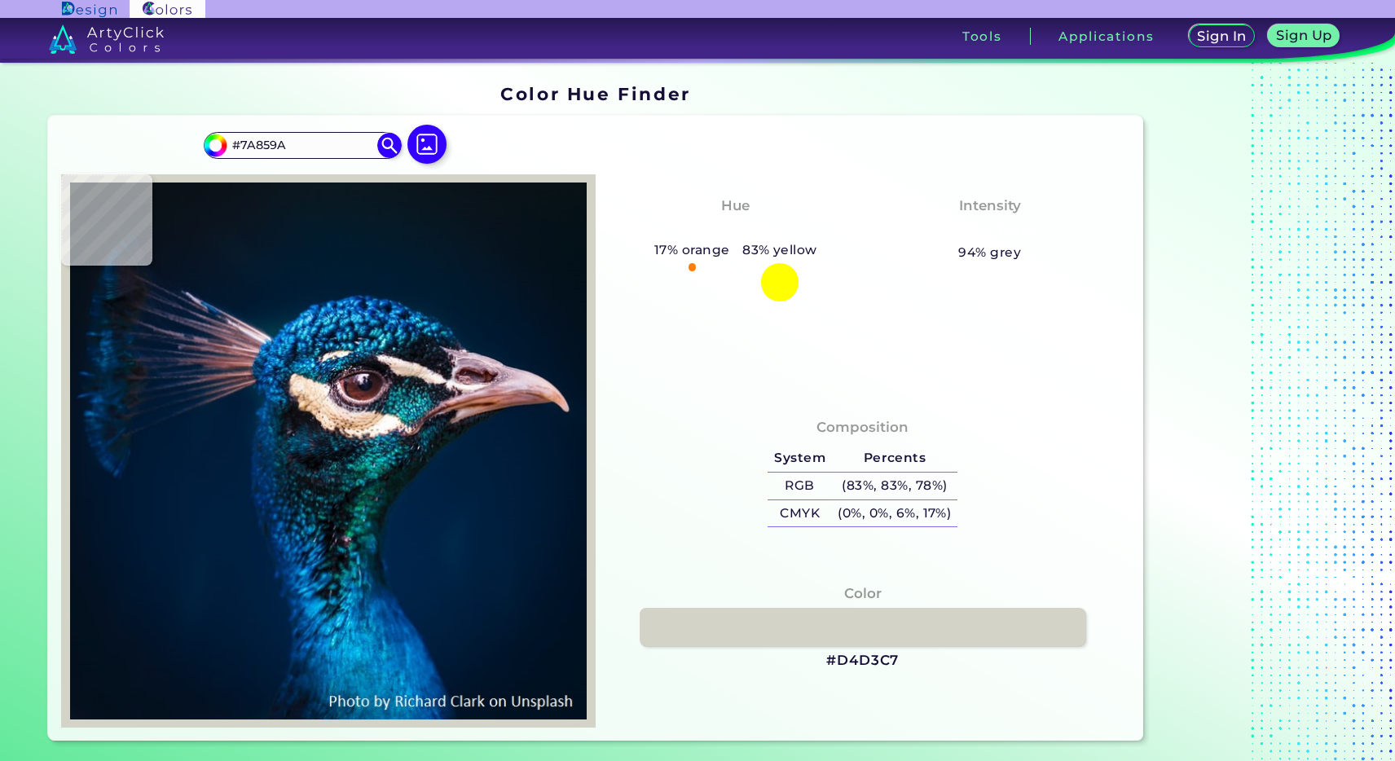
type input "#415671"
type input "#133f58"
type input "#133F58"
type input "#256b87"
type input "#256B87"
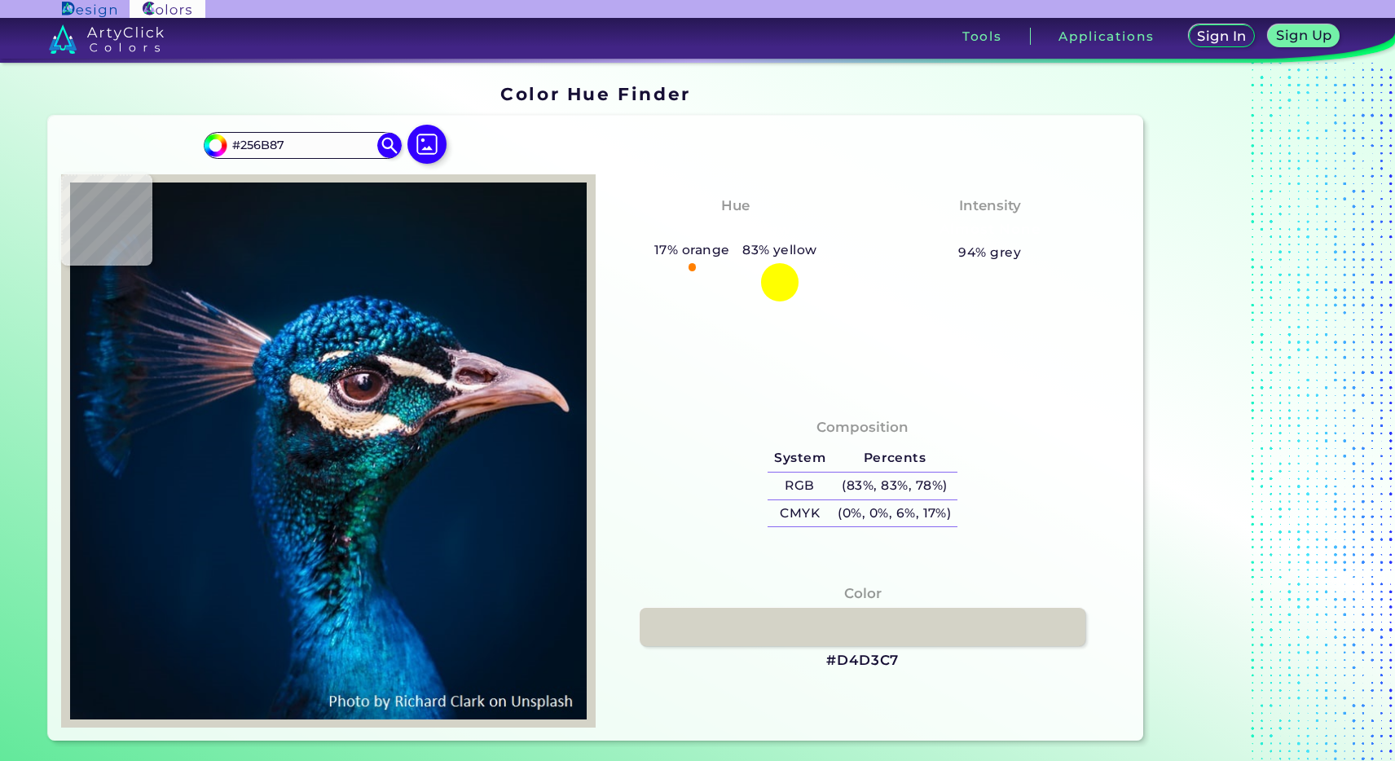
type input "#1e7998"
type input "#1E7998"
type input "#177a9f"
type input "#177A9F"
type input "#016491"
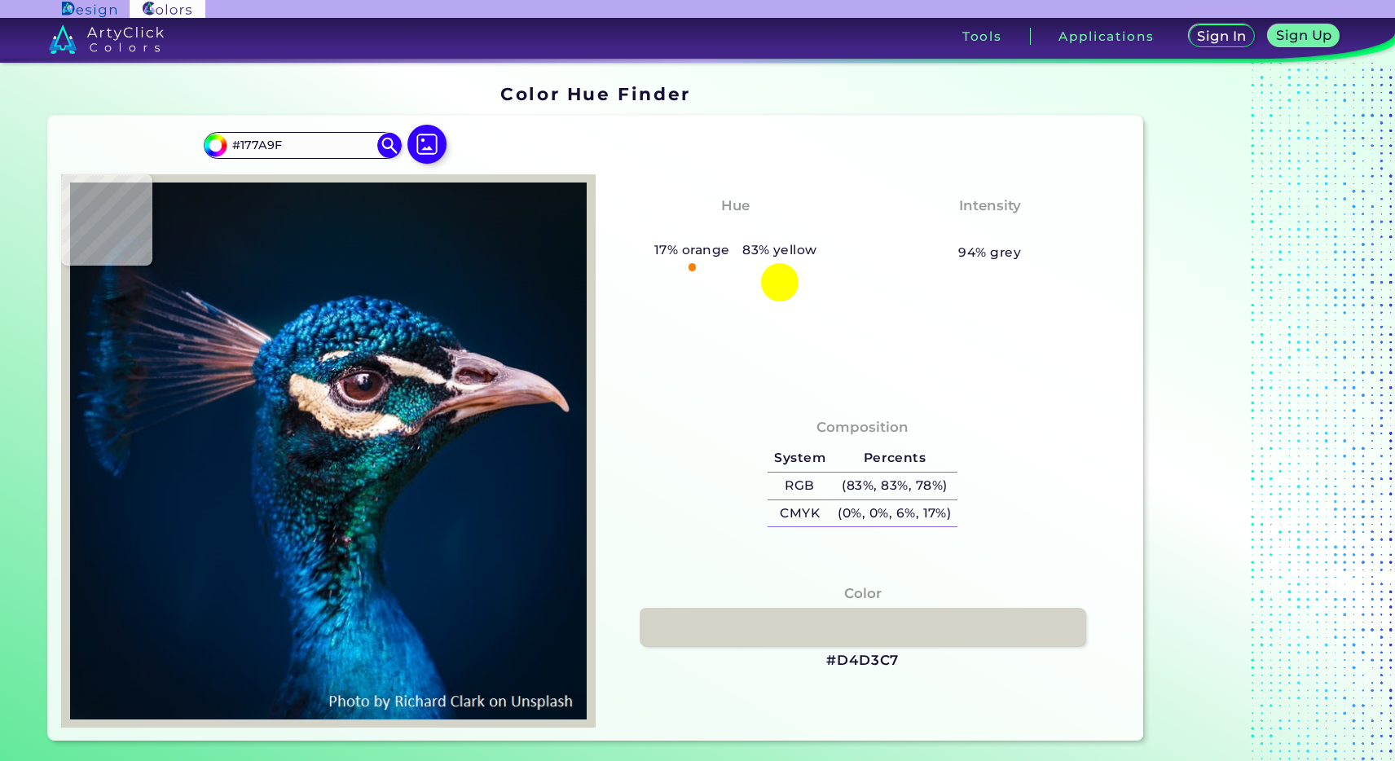
type input "#016491"
type input "#004a79"
type input "#004A79"
type input "#065b8b"
type input "#065B8B"
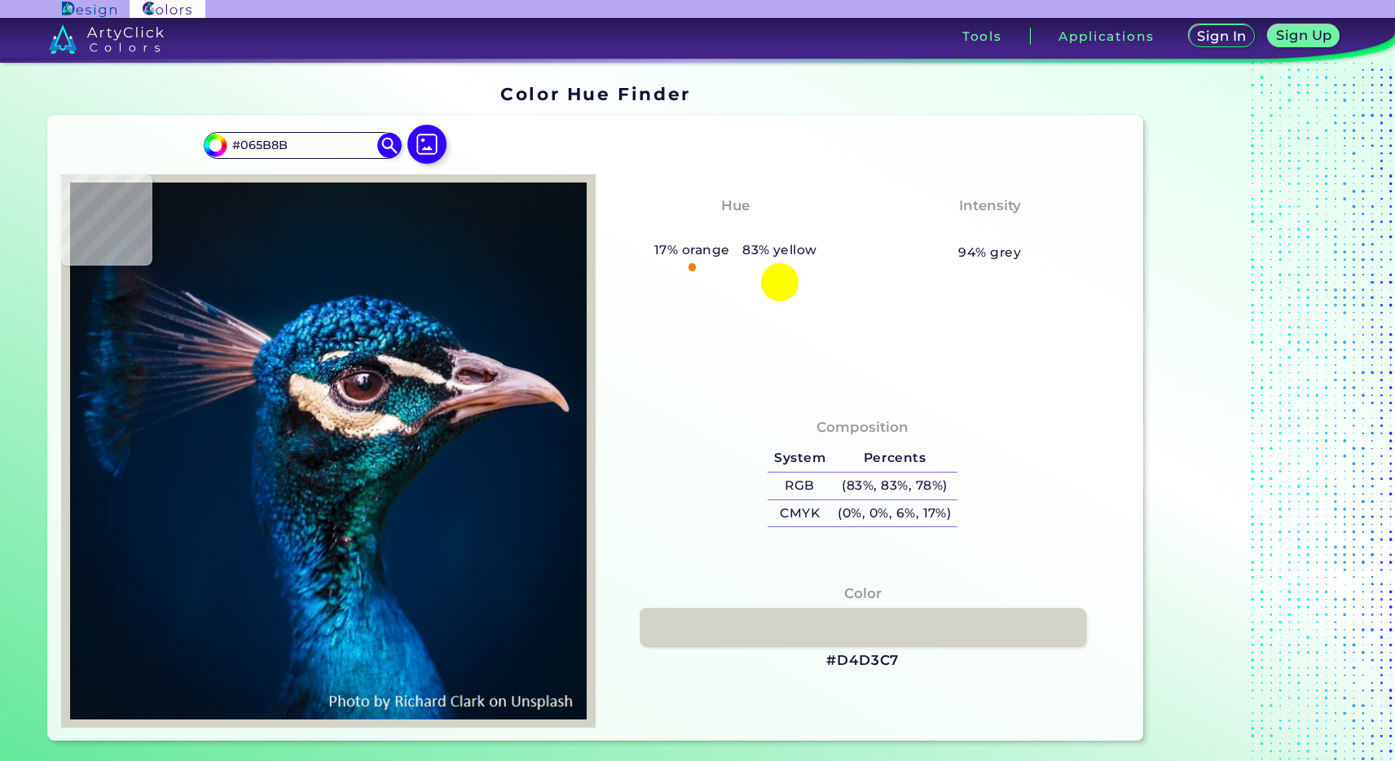
type input "#1c7dab"
type input "#1C7DAB"
type input "#1376a1"
type input "#1376A1"
type input "#03638b"
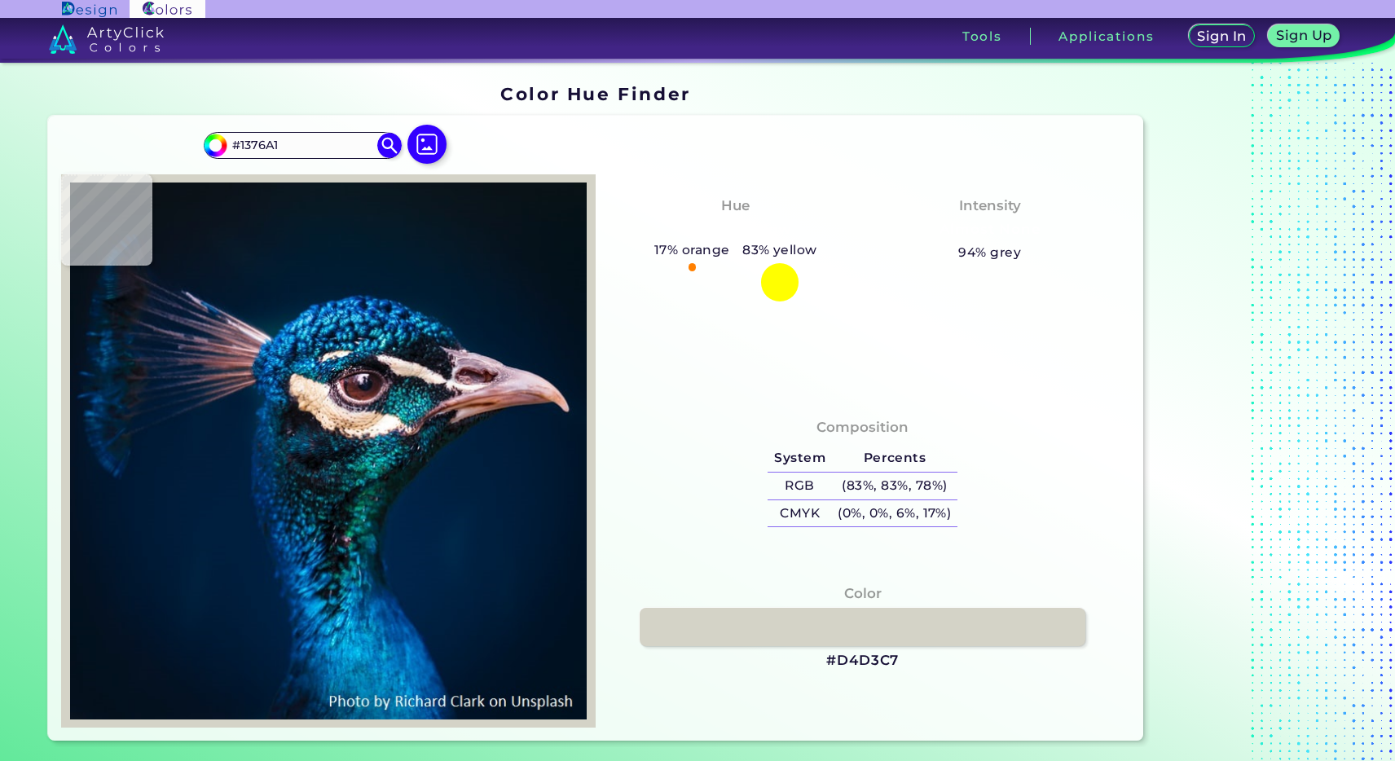
type input "#03638B"
type input "#03688c"
type input "#03688C"
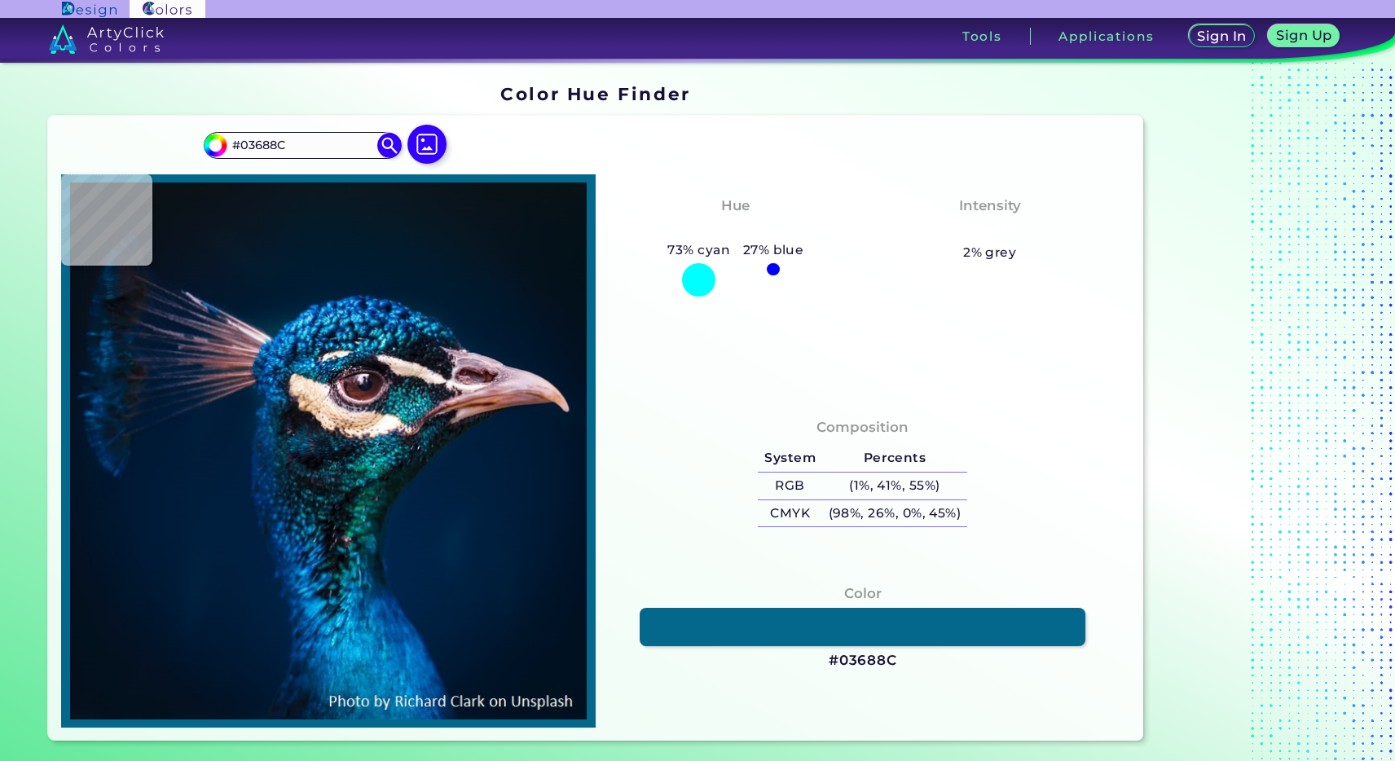
type input "#187c9c"
type input "#187C9C"
type input "#1e7897"
type input "#1E7897"
type input "#064b6a"
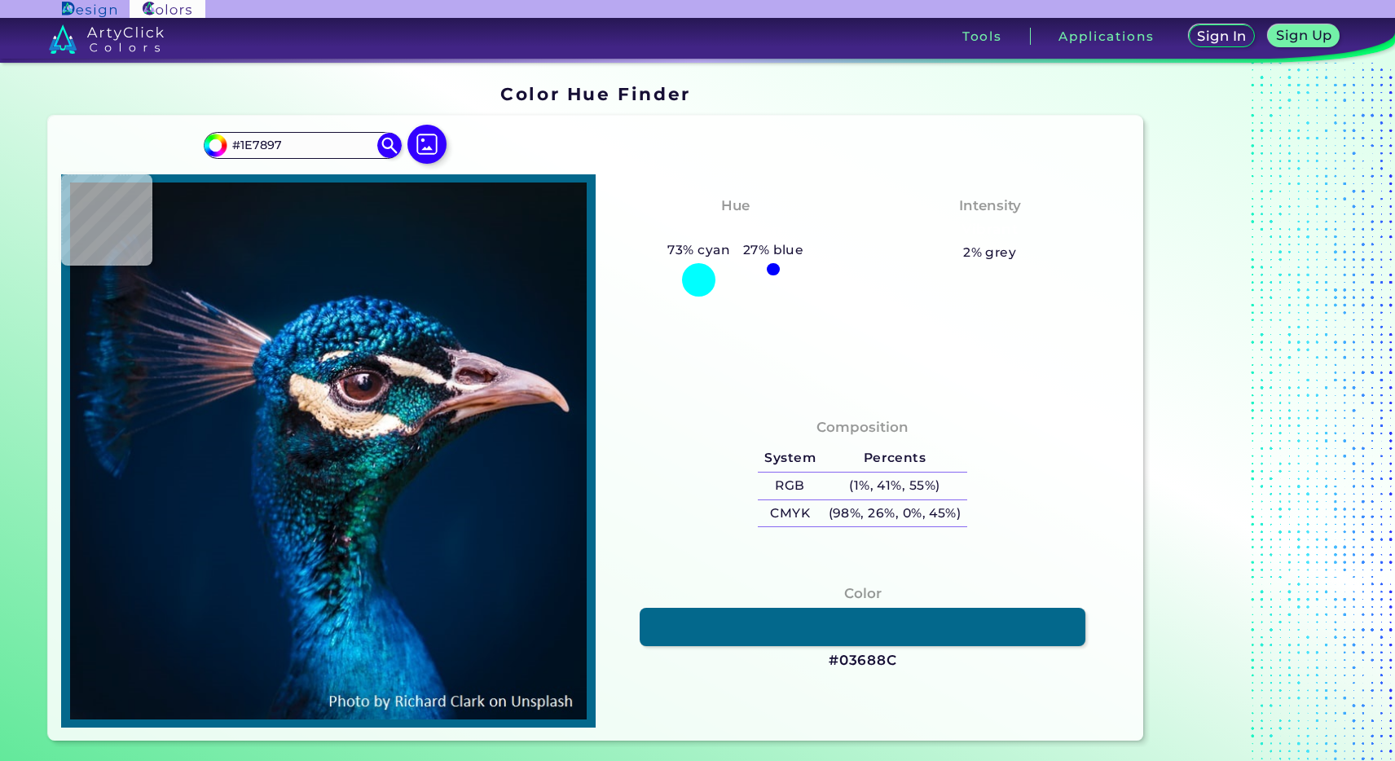
type input "#064B6A"
type input "#506381"
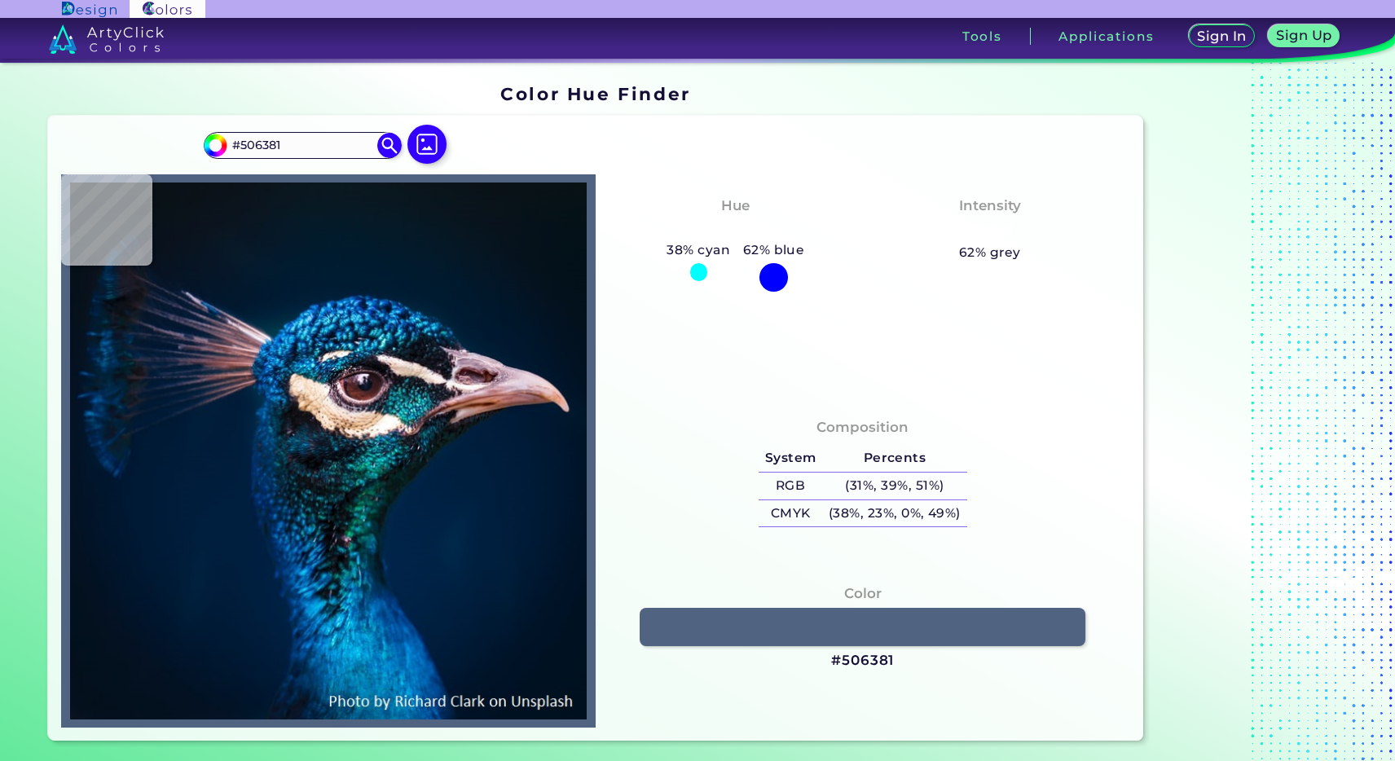
type input "#163c53"
type input "#163C53"
type input "#1b6a8b"
type input "#1B6A8B"
type input "#033d64"
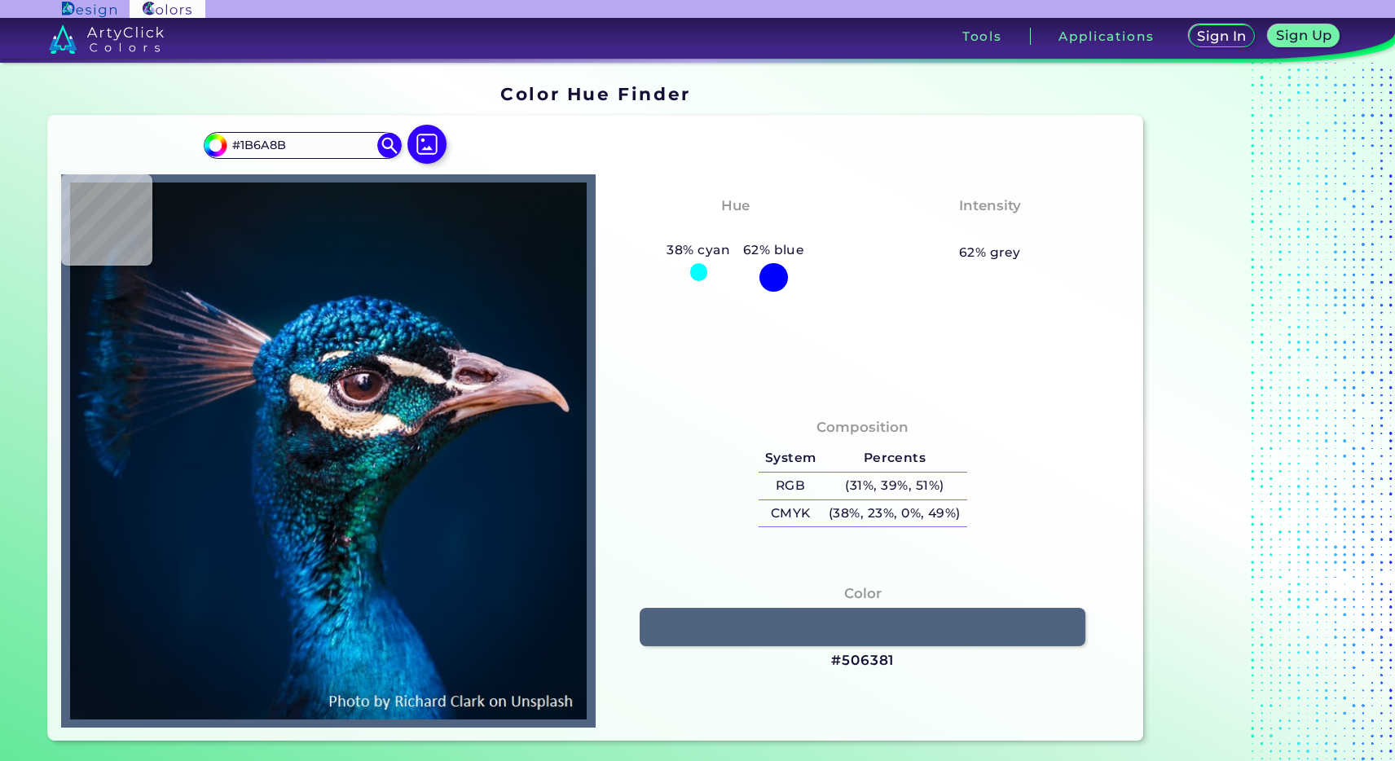
type input "#033D64"
type input "#052f56"
type input "#052F56"
type input "#012e5b"
type input "#012E5B"
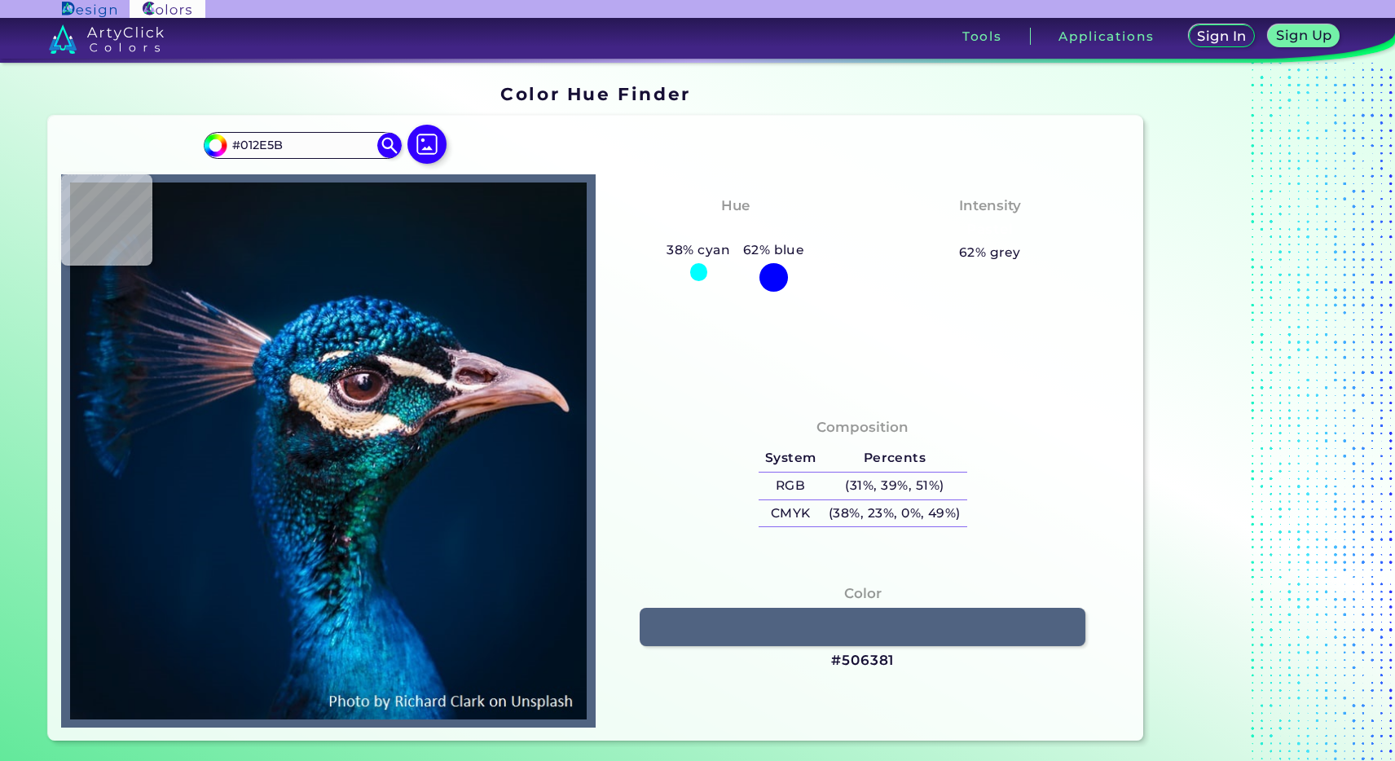
type input "#012e5c"
type input "#012E5C"
type input "#003e6d"
type input "#003E6D"
type input "#1b78a1"
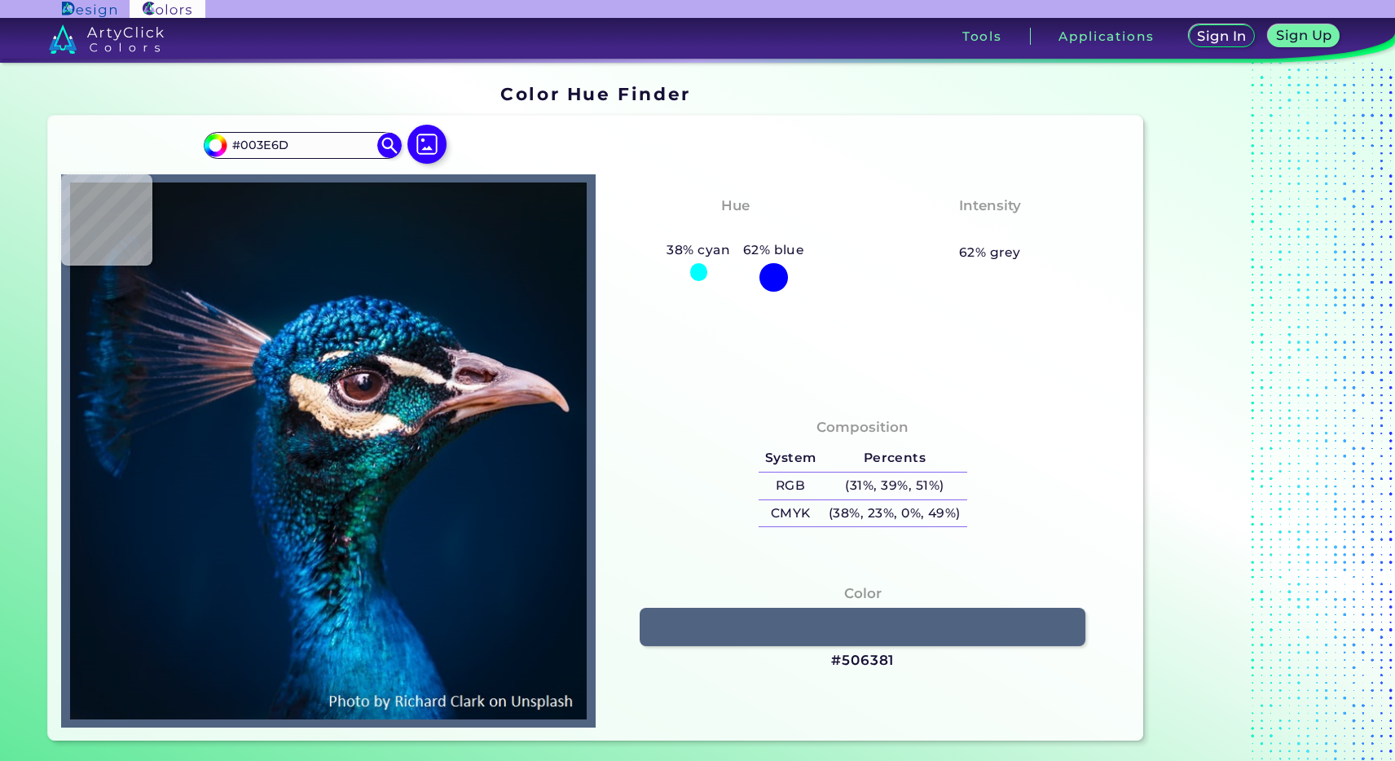
type input "#1B78A1"
type input "#14799c"
type input "#14799C"
type input "#1d98b1"
type input "#1D98B1"
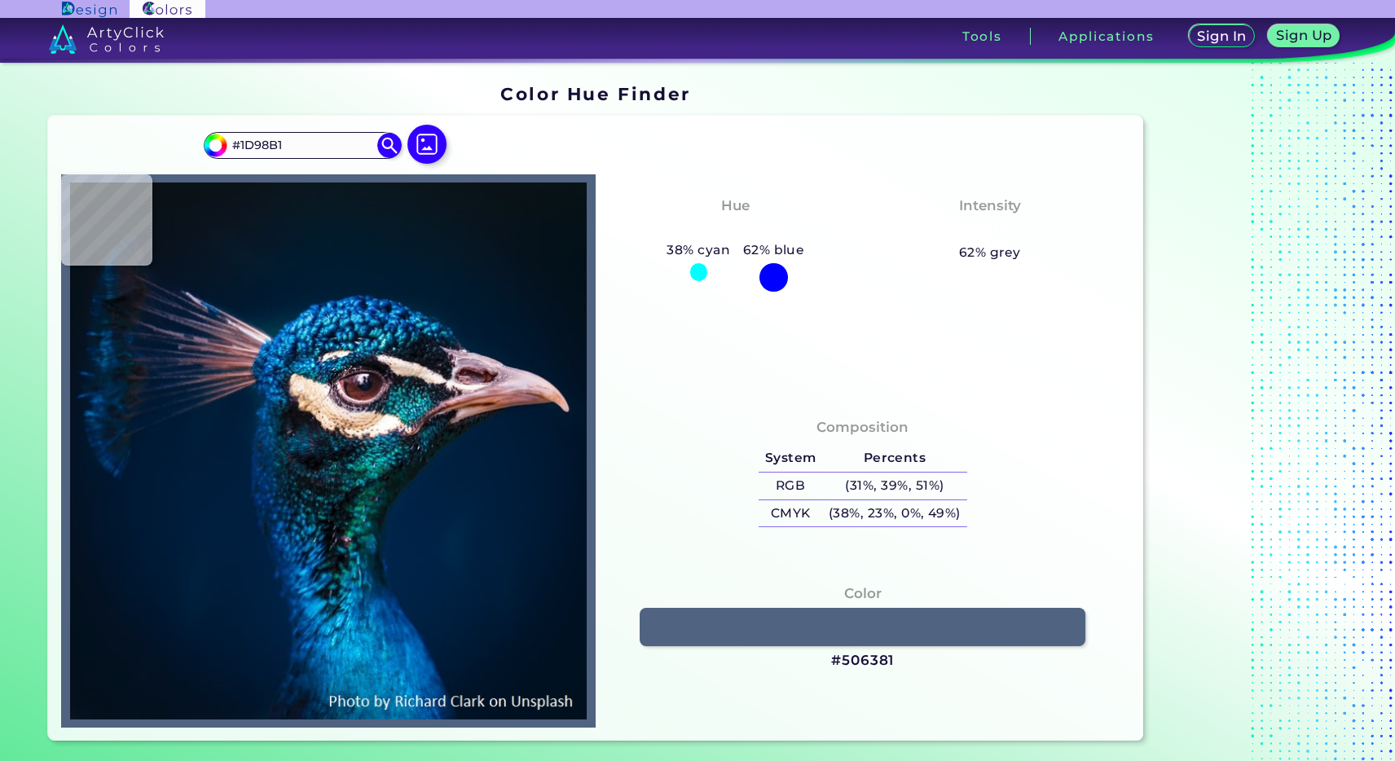
type input "#158ca0"
type input "#158CA0"
type input "#1b8d9f"
type input "#1B8D9F"
type input "#2389a1"
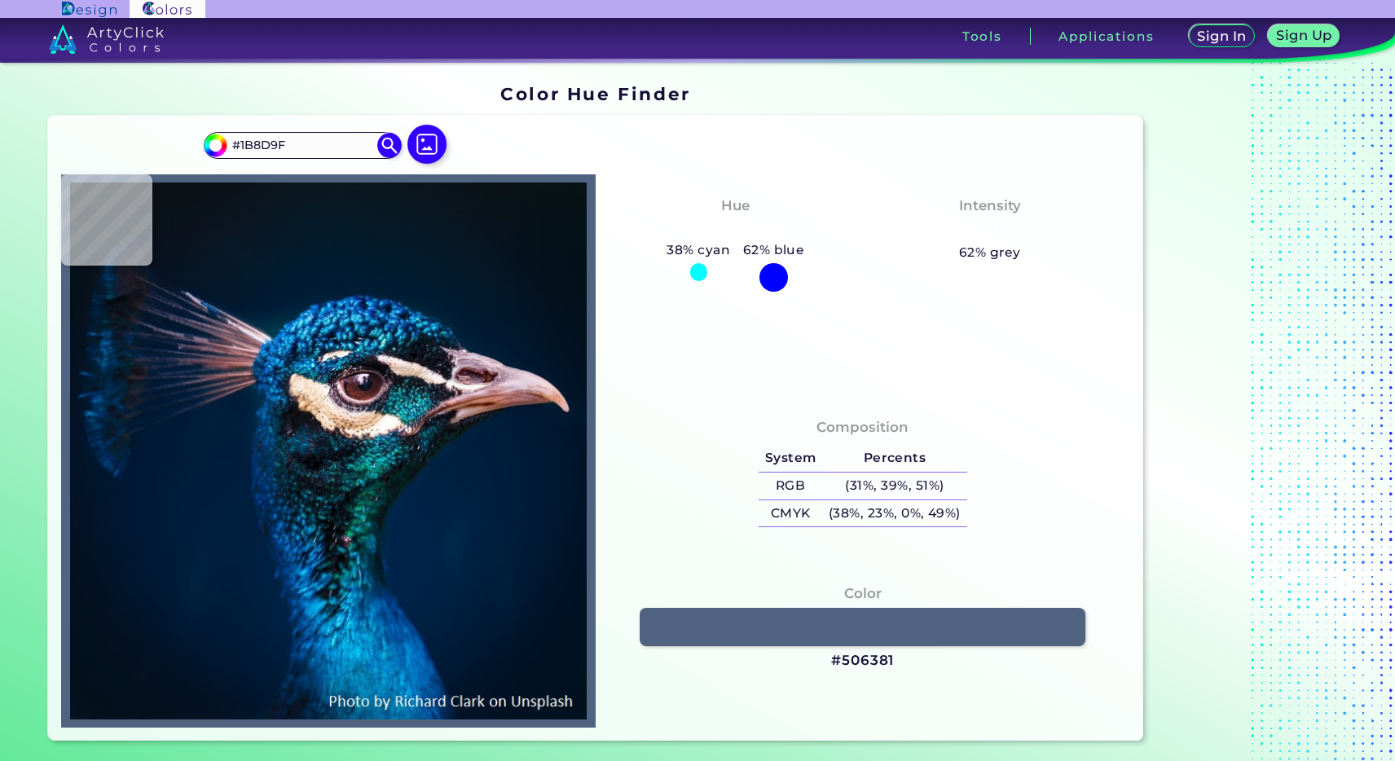
type input "#2389A1"
type input "#86f0f9"
type input "#86F0F9"
type input "#58c7e1"
type input "#58C7E1"
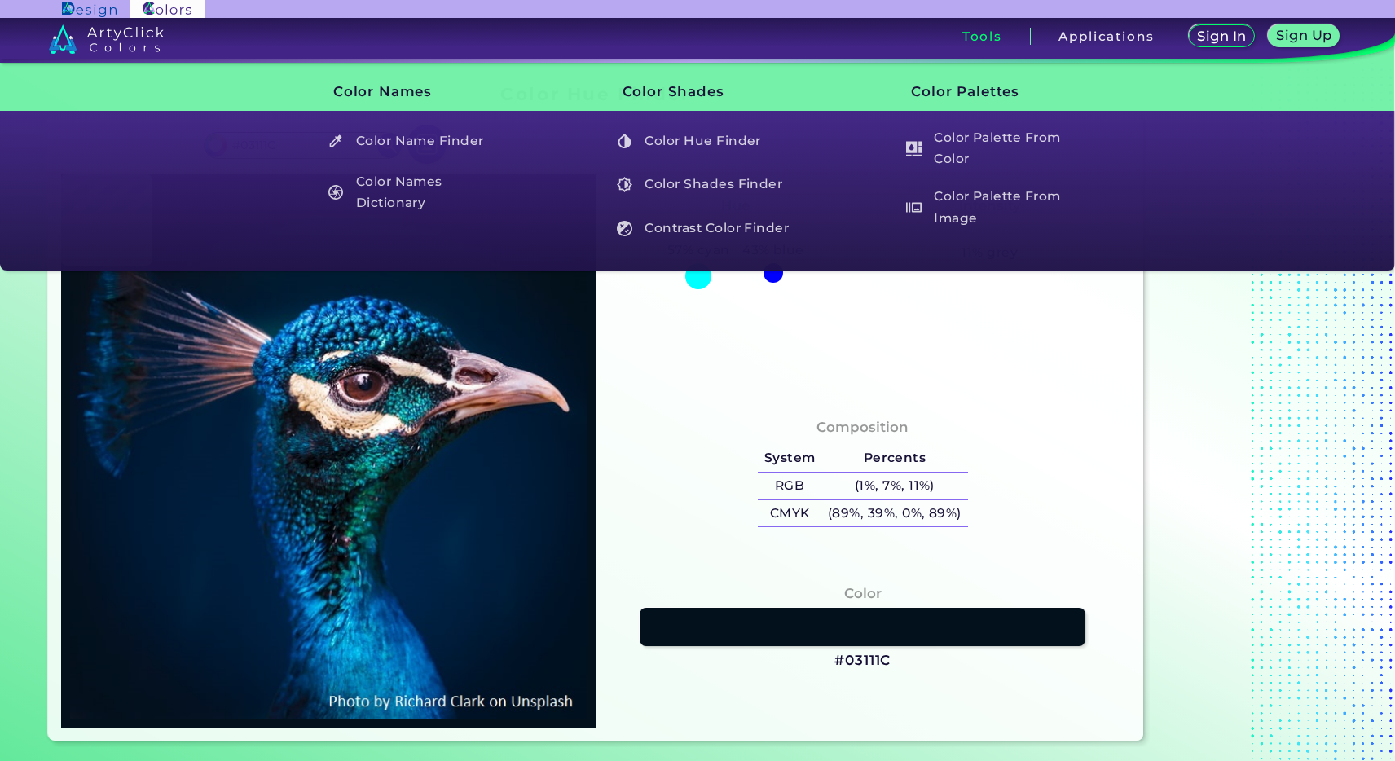
click at [972, 36] on h3 "Tools" at bounding box center [983, 36] width 40 height 12
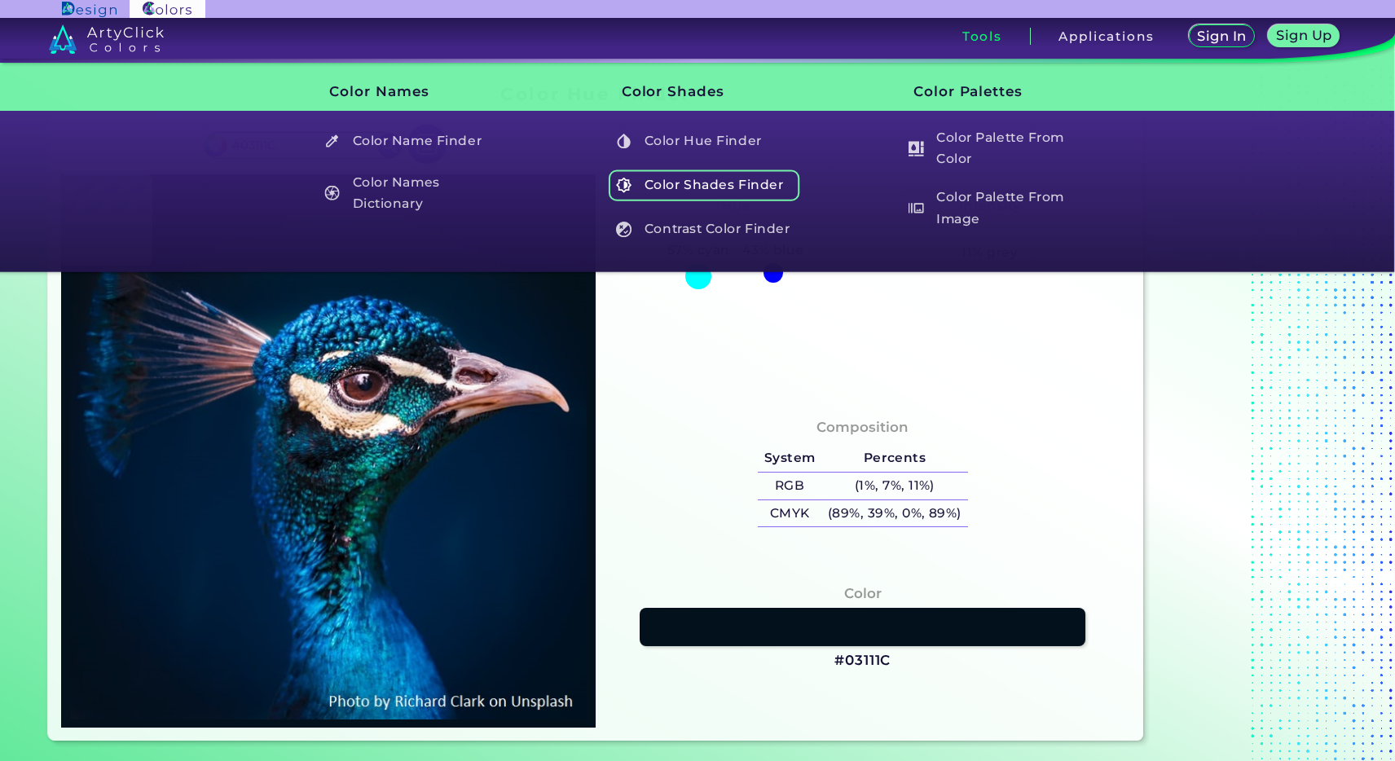
click at [670, 188] on h5 "Color Shades Finder" at bounding box center [705, 185] width 192 height 31
